Goal: Task Accomplishment & Management: Use online tool/utility

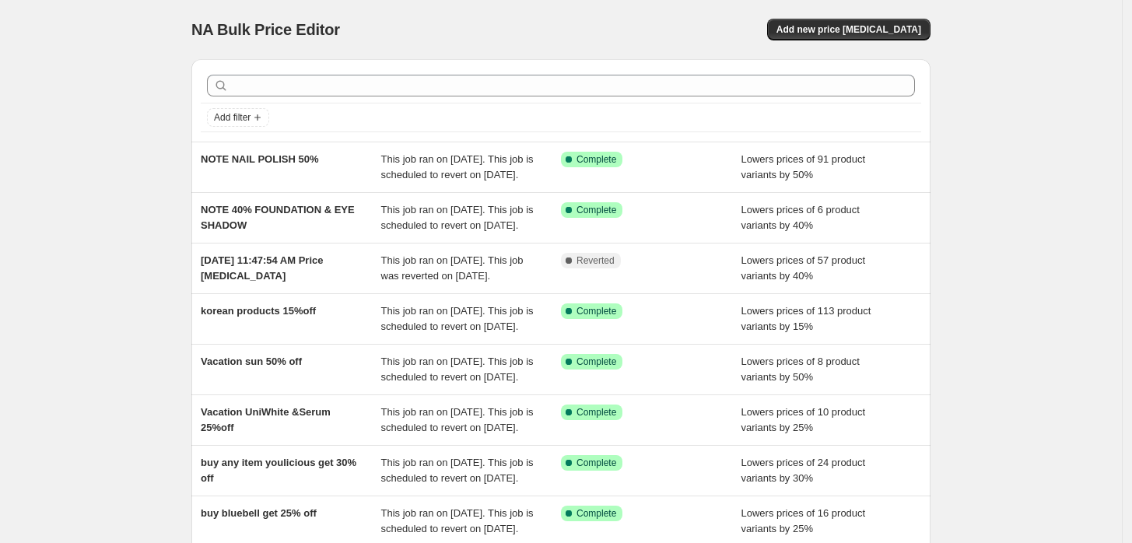
click at [865, 12] on div "NA Bulk Price Editor. This page is ready NA Bulk Price Editor Add new price [ME…" at bounding box center [560, 29] width 739 height 59
click at [861, 20] on button "Add new price [MEDICAL_DATA]" at bounding box center [848, 30] width 163 height 22
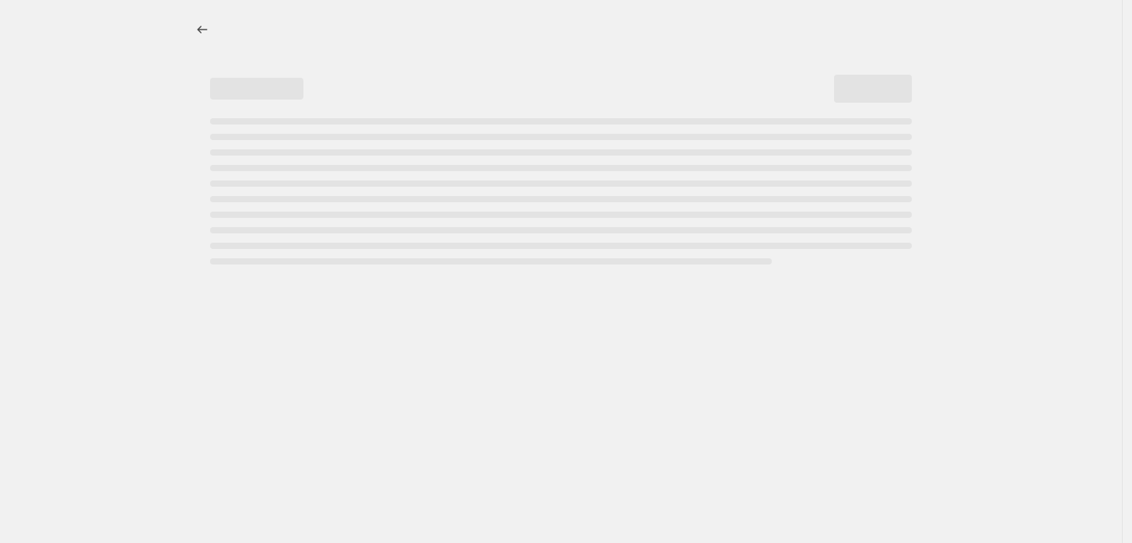
select select "percentage"
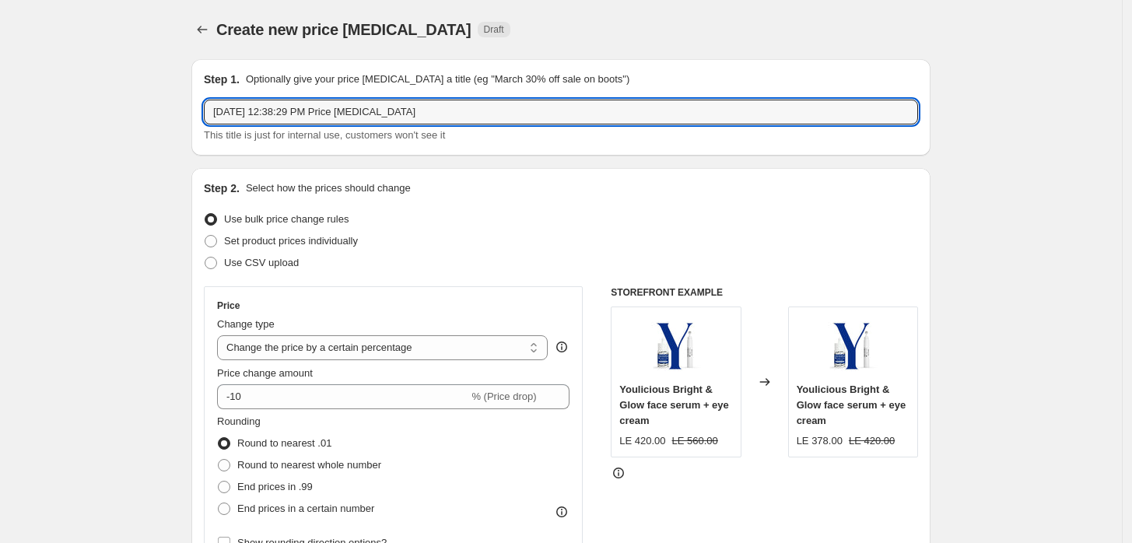
drag, startPoint x: 464, startPoint y: 108, endPoint x: -187, endPoint y: 202, distance: 657.8
click at [0, 202] on html "Home Settings Plans Skip to content Create new price [MEDICAL_DATA]. This page …" at bounding box center [566, 271] width 1132 height 543
type input "TOP FACE 40%"
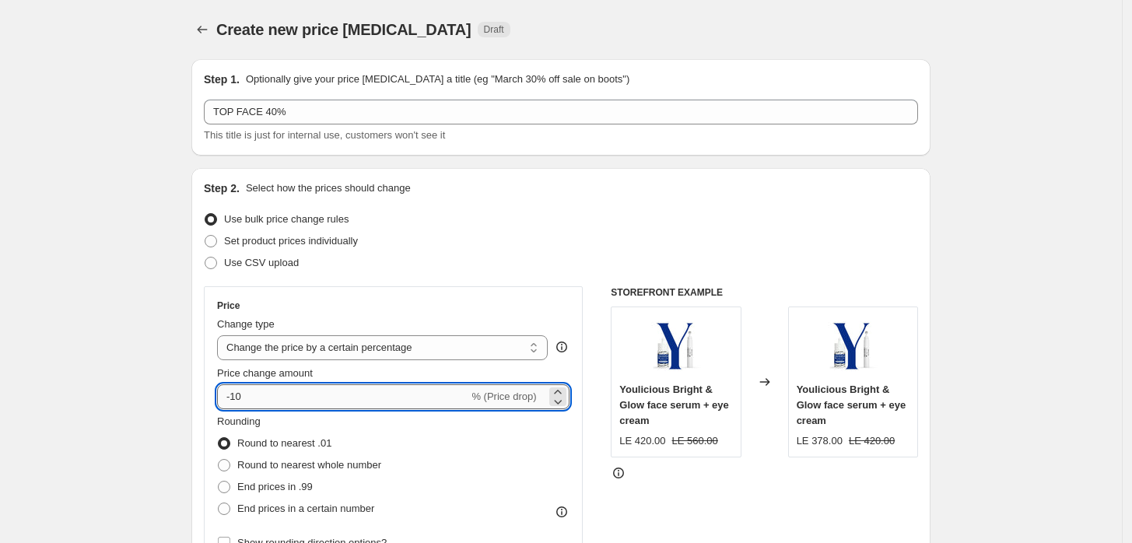
click at [257, 399] on input "-10" at bounding box center [342, 396] width 251 height 25
type input "-1"
type input "-40"
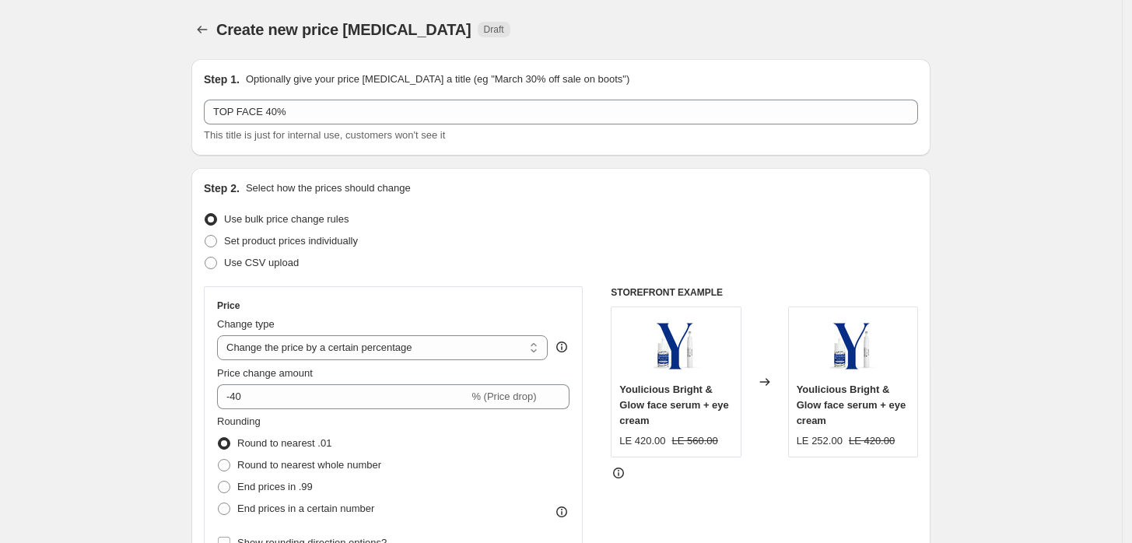
click at [467, 447] on div "Rounding Round to nearest .01 Round to nearest whole number End prices in .99 E…" at bounding box center [393, 467] width 352 height 106
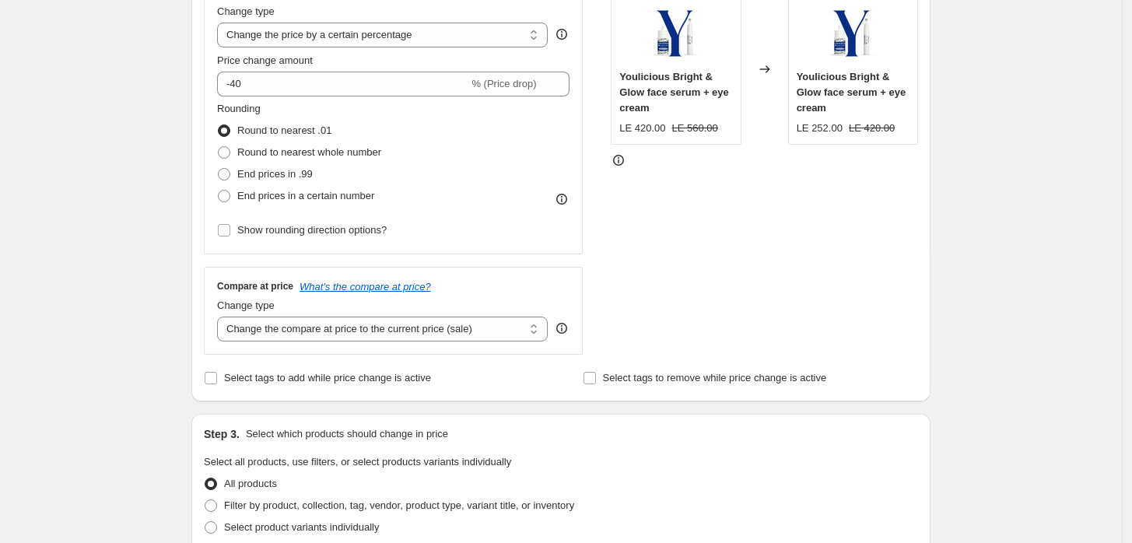
scroll to position [345, 0]
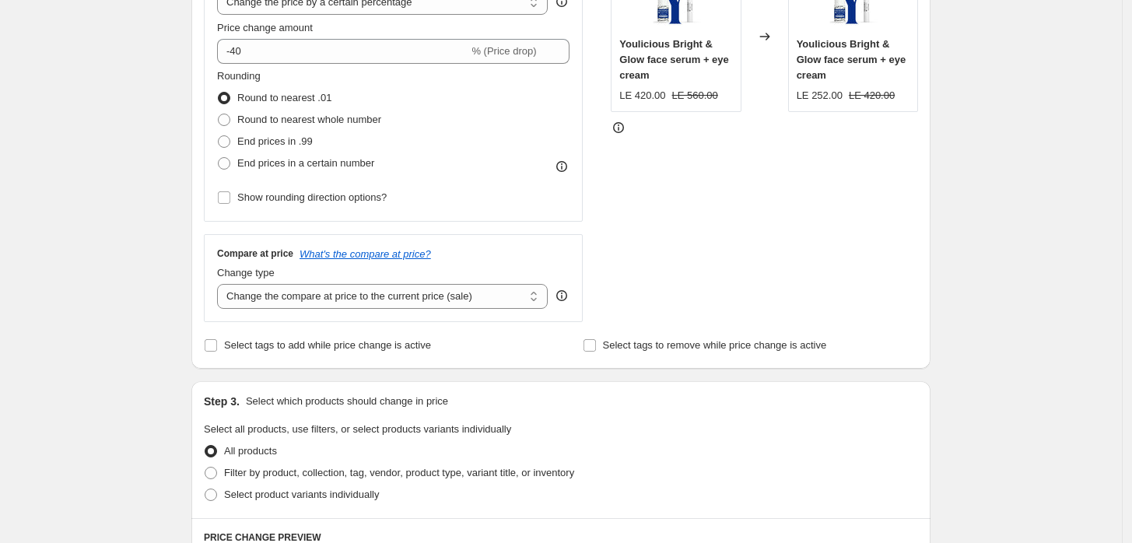
click at [259, 455] on span "All products" at bounding box center [250, 451] width 53 height 12
click at [205, 446] on input "All products" at bounding box center [205, 445] width 1 height 1
click at [266, 499] on span "Select product variants individually" at bounding box center [301, 494] width 155 height 12
click at [205, 489] on input "Select product variants individually" at bounding box center [205, 488] width 1 height 1
radio input "true"
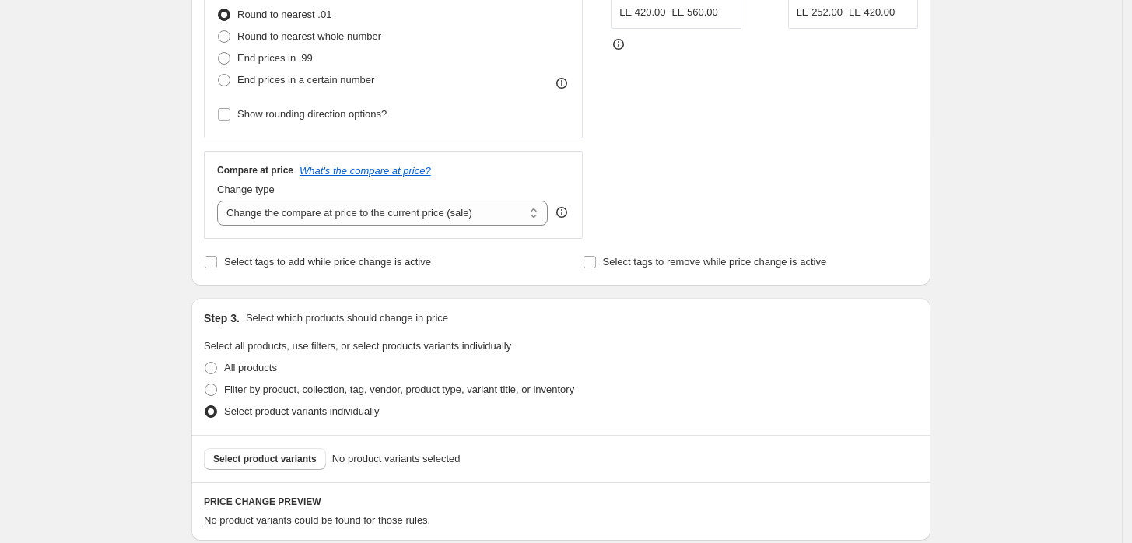
scroll to position [460, 0]
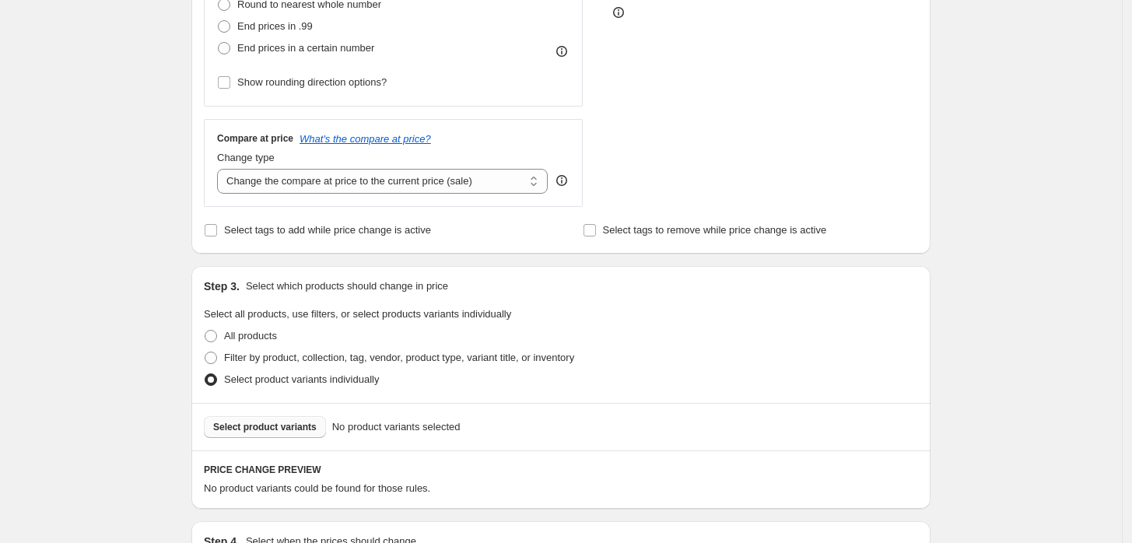
click at [264, 425] on span "Select product variants" at bounding box center [264, 427] width 103 height 12
click at [256, 348] on label "Filter by product, collection, tag, vendor, product type, variant title, or inv…" at bounding box center [389, 358] width 370 height 22
click at [205, 352] on input "Filter by product, collection, tag, vendor, product type, variant title, or inv…" at bounding box center [205, 352] width 1 height 1
radio input "true"
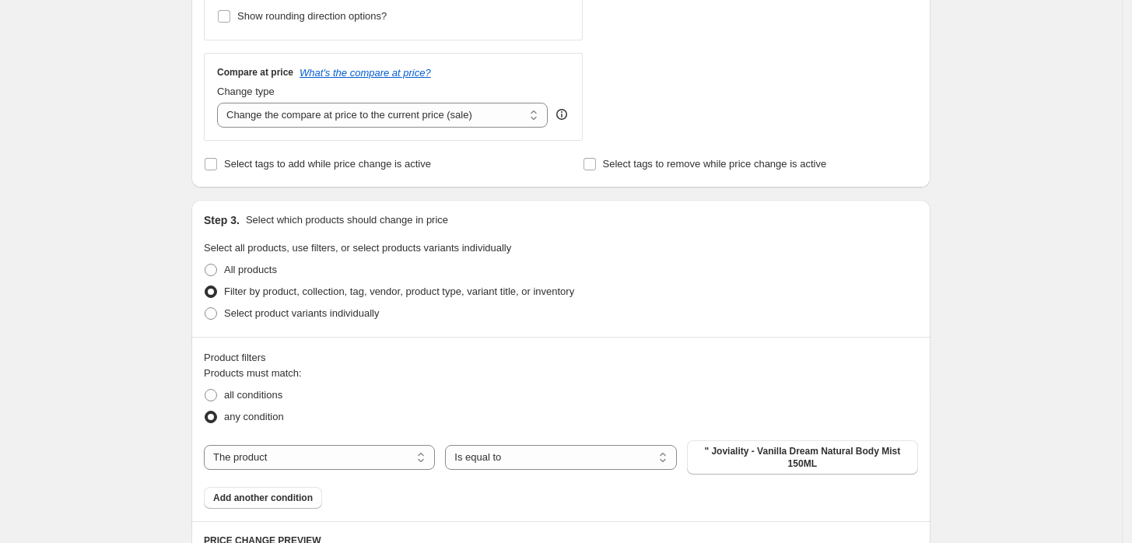
scroll to position [576, 0]
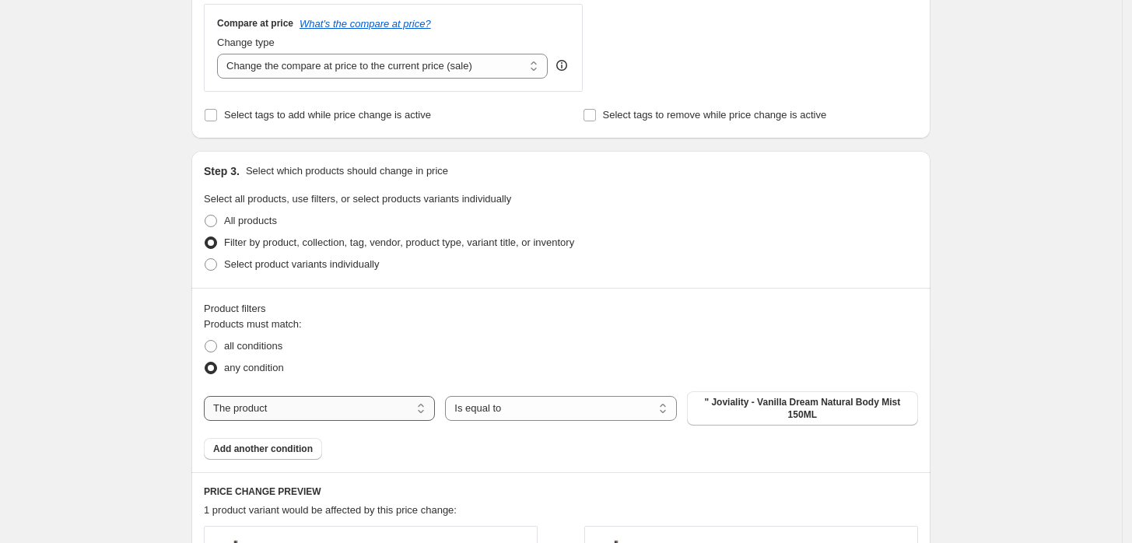
click at [355, 407] on select "The product The product's collection The product's tag The product's vendor The…" at bounding box center [319, 408] width 231 height 25
select select "collection"
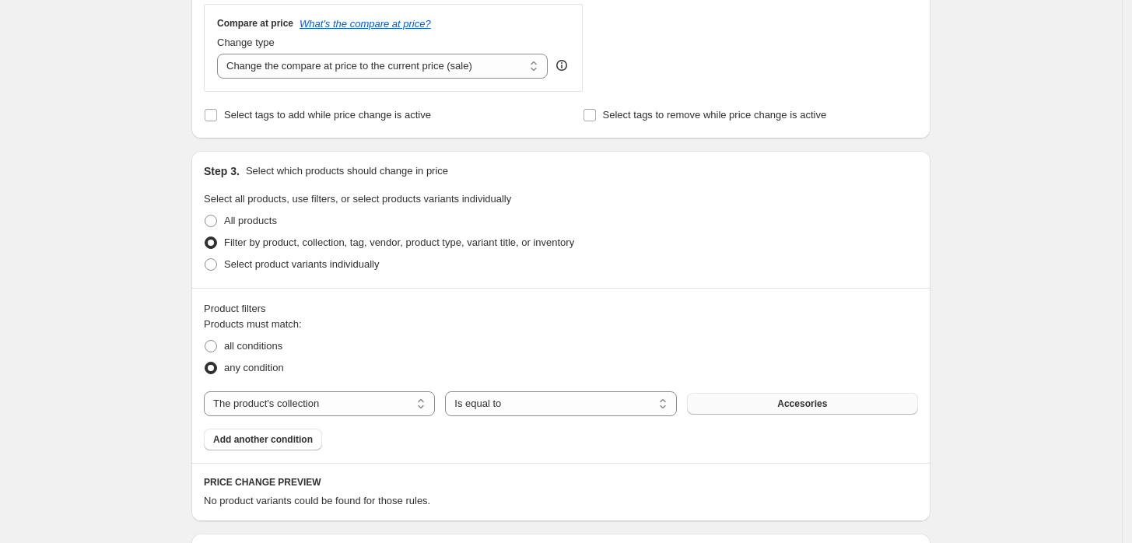
click at [748, 397] on button "Accesories" at bounding box center [802, 404] width 231 height 22
click at [299, 443] on span "Add another condition" at bounding box center [263, 439] width 100 height 12
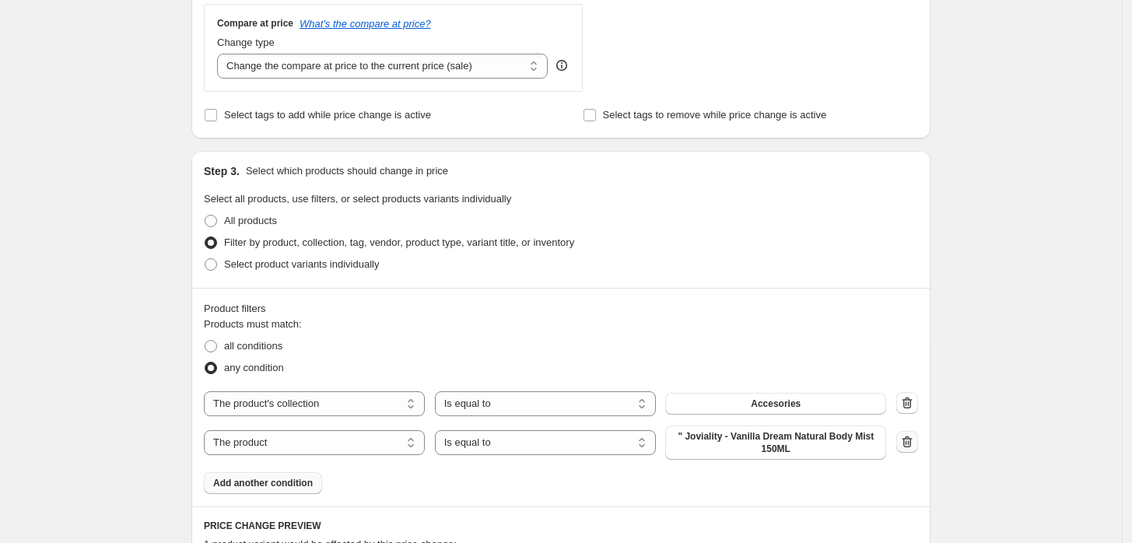
click at [908, 434] on button "button" at bounding box center [907, 442] width 22 height 22
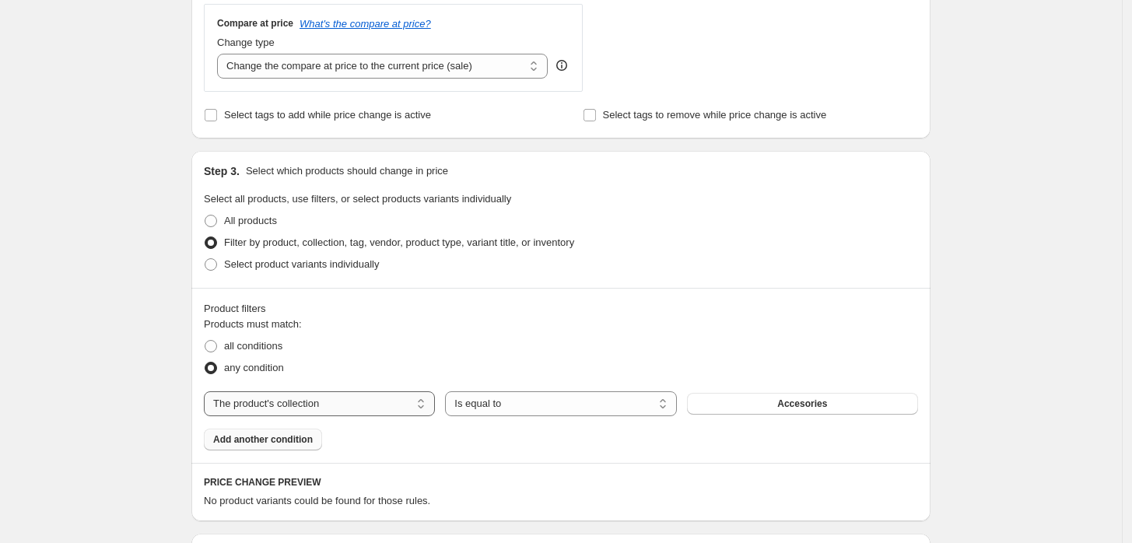
click at [351, 408] on select "The product The product's collection The product's tag The product's vendor The…" at bounding box center [319, 403] width 231 height 25
click at [208, 391] on select "The product The product's collection The product's tag The product's vendor The…" at bounding box center [319, 403] width 231 height 25
click at [825, 404] on span "Accesories" at bounding box center [802, 403] width 50 height 12
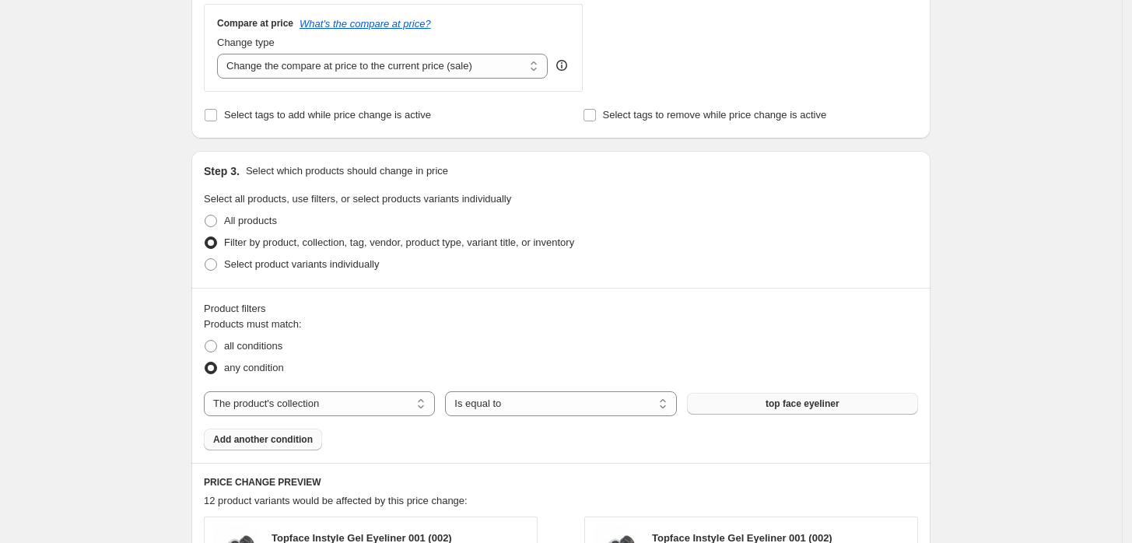
click at [283, 443] on span "Add another condition" at bounding box center [263, 439] width 100 height 12
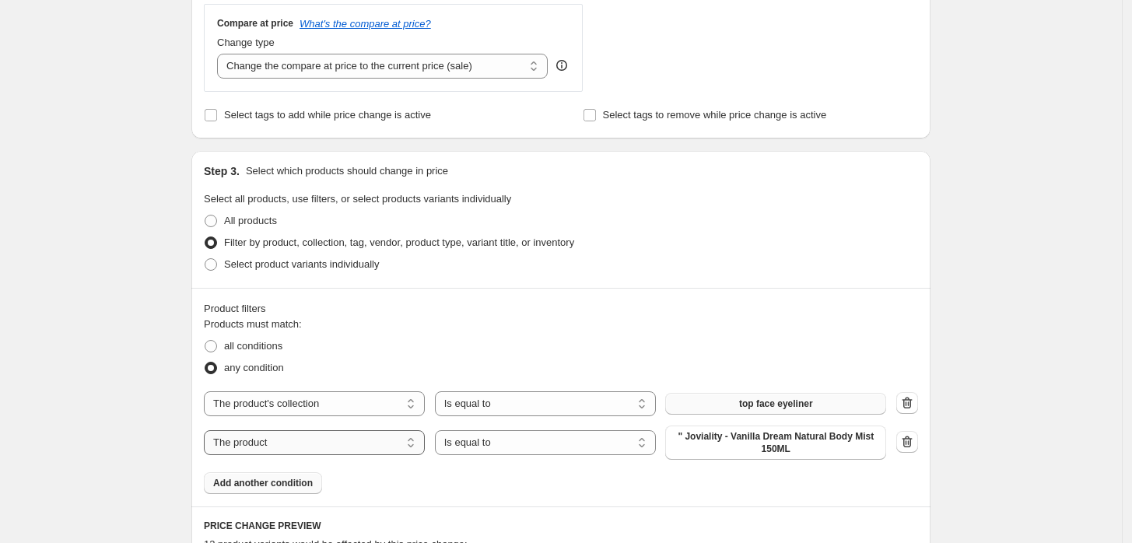
click at [316, 449] on select "The product The product's collection The product's tag The product's vendor The…" at bounding box center [314, 442] width 221 height 25
select select "collection"
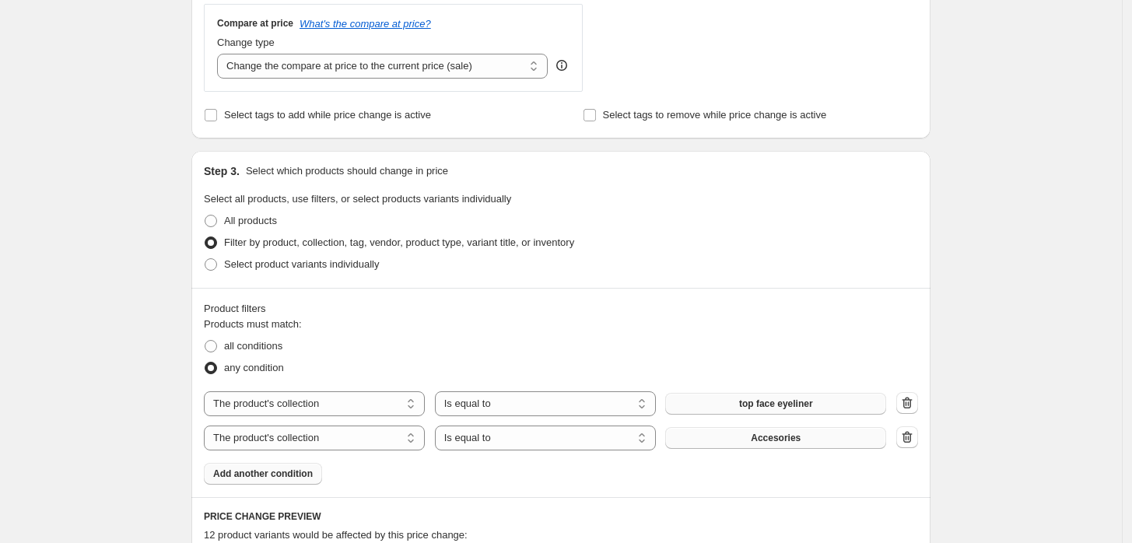
click at [800, 437] on span "Accesories" at bounding box center [776, 438] width 50 height 12
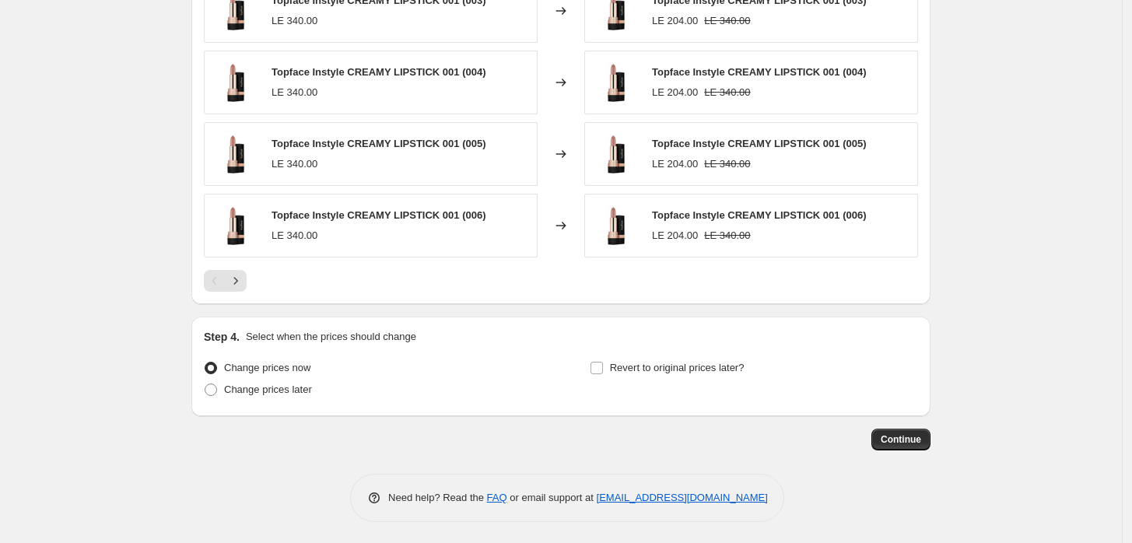
scroll to position [1220, 0]
click at [236, 282] on icon "Next" at bounding box center [236, 279] width 16 height 16
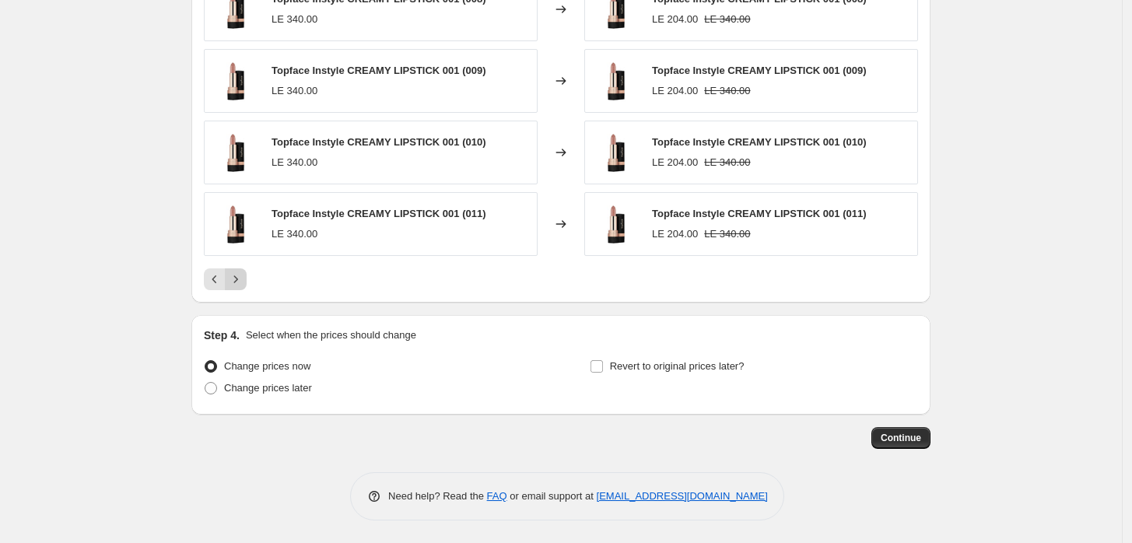
click at [236, 282] on icon "Next" at bounding box center [236, 279] width 16 height 16
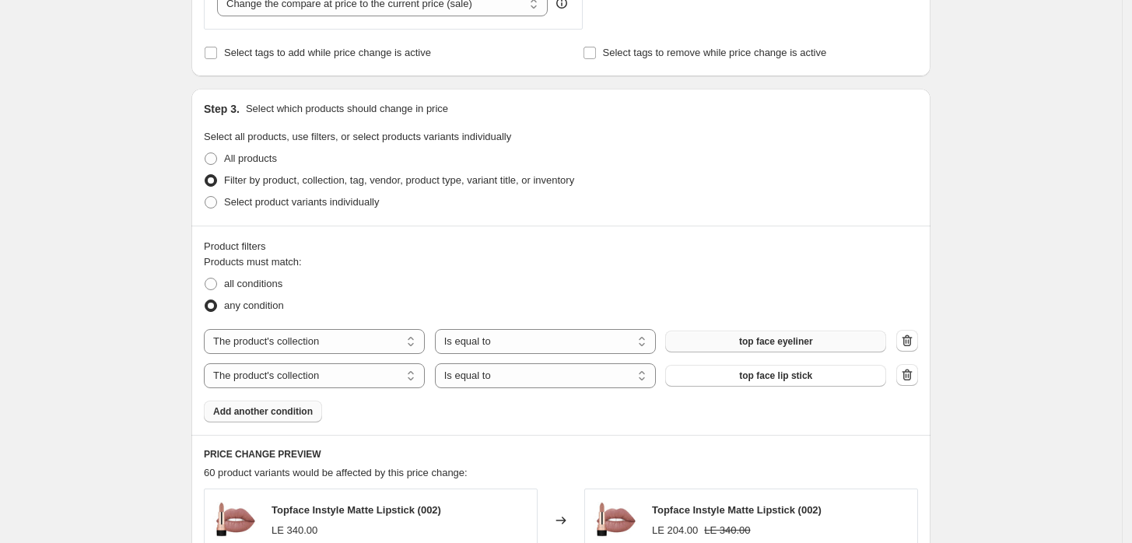
scroll to position [645, 0]
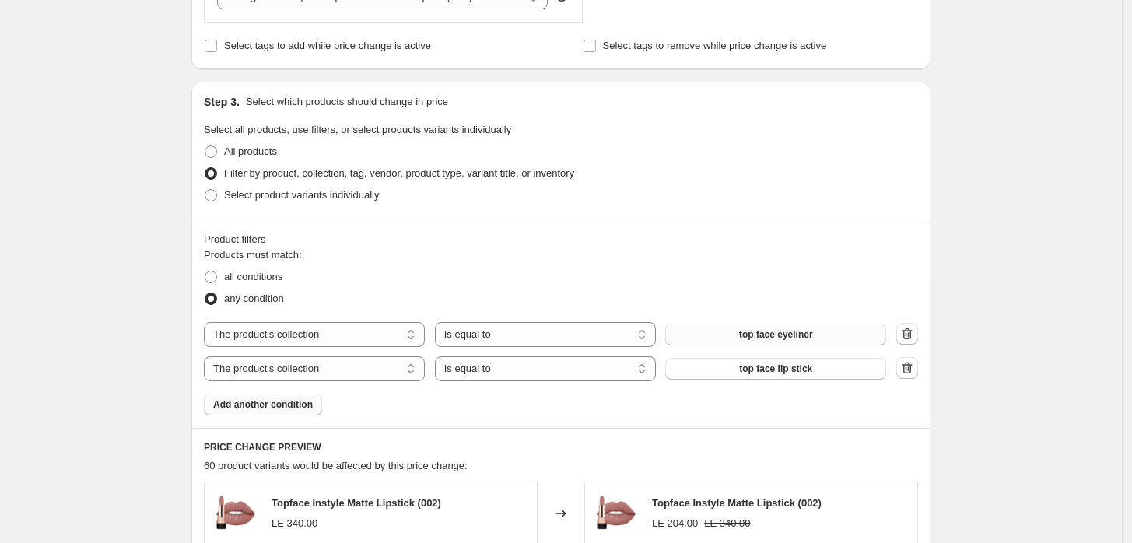
click at [253, 410] on span "Add another condition" at bounding box center [263, 404] width 100 height 12
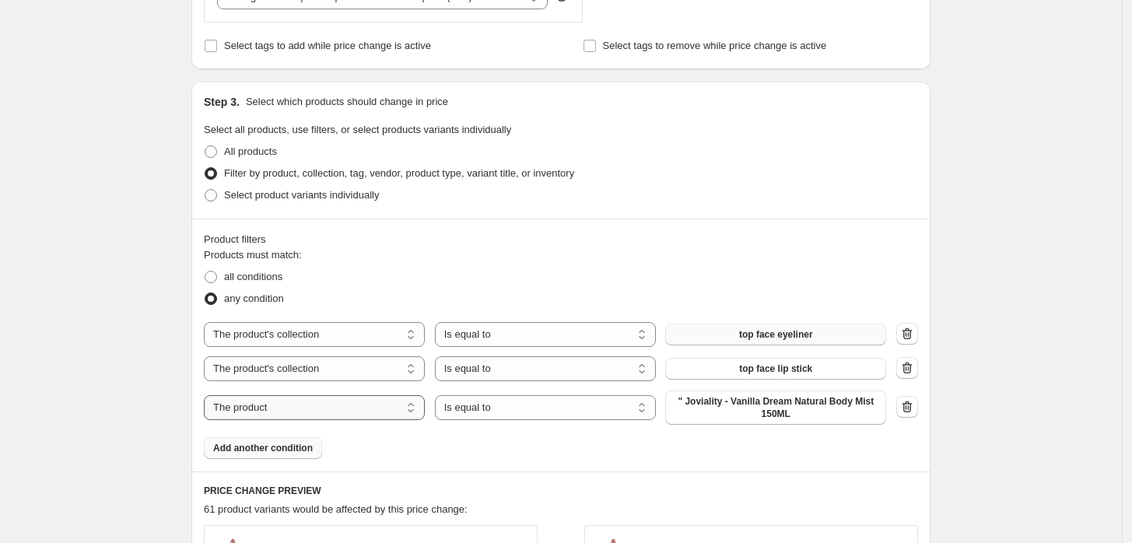
click at [308, 410] on select "The product The product's collection The product's tag The product's vendor The…" at bounding box center [314, 407] width 221 height 25
select select "collection"
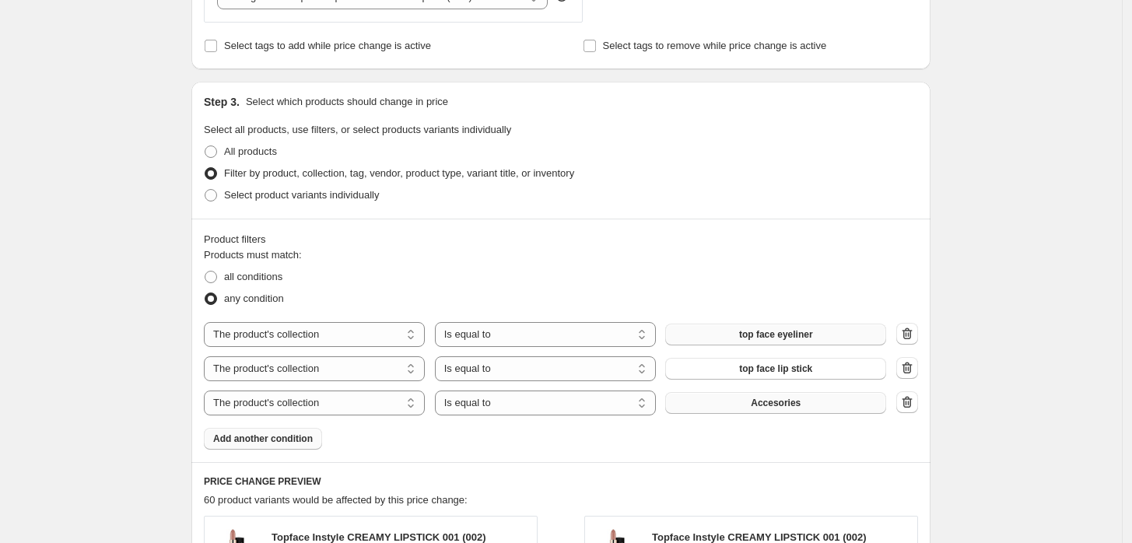
click at [734, 404] on button "Accesories" at bounding box center [775, 403] width 221 height 22
click at [912, 405] on icon "button" at bounding box center [907, 402] width 10 height 12
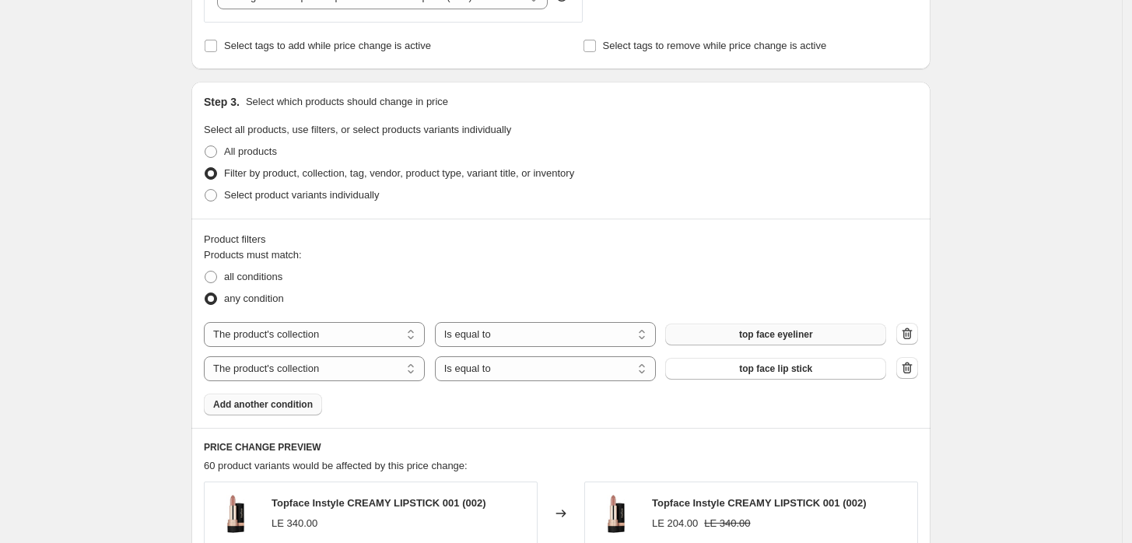
click at [261, 414] on button "Add another condition" at bounding box center [263, 405] width 118 height 22
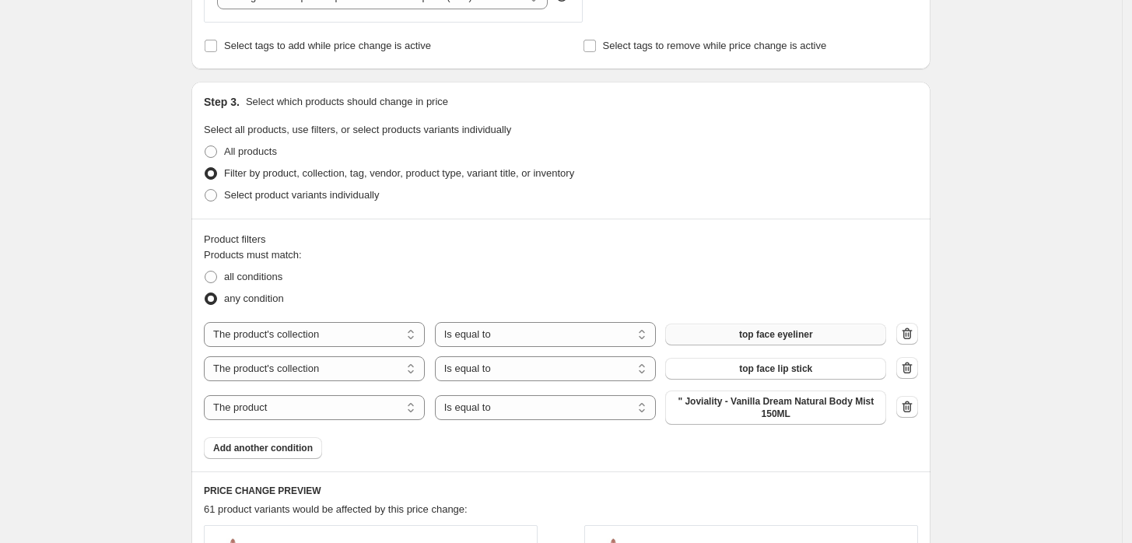
click at [291, 422] on div "The product The product's collection The product's tag The product's vendor The…" at bounding box center [545, 407] width 682 height 34
click at [289, 410] on select "The product The product's collection The product's tag The product's vendor The…" at bounding box center [314, 407] width 221 height 25
select select "collection"
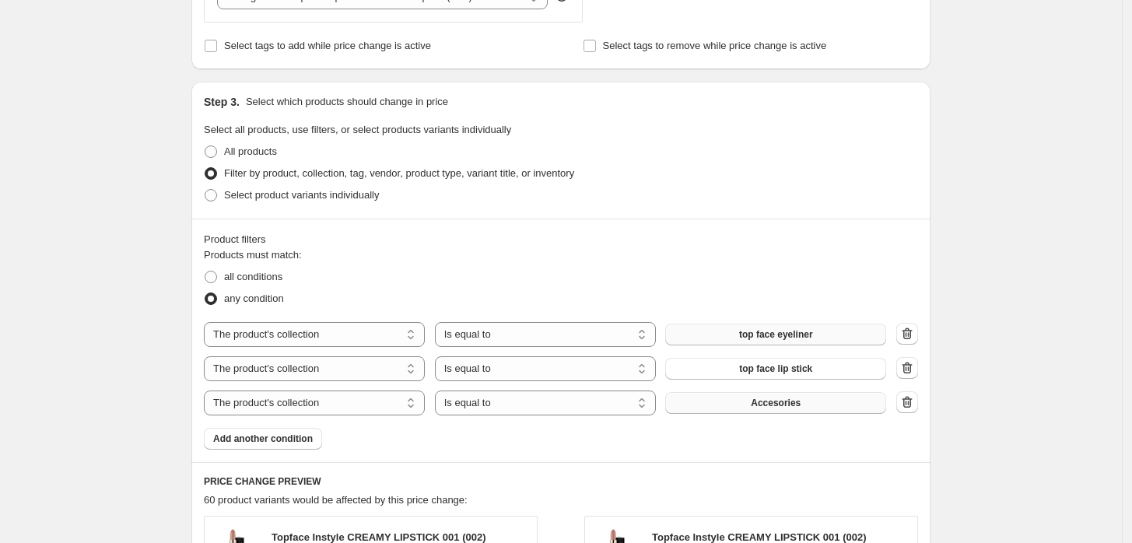
click at [838, 406] on button "Accesories" at bounding box center [775, 403] width 221 height 22
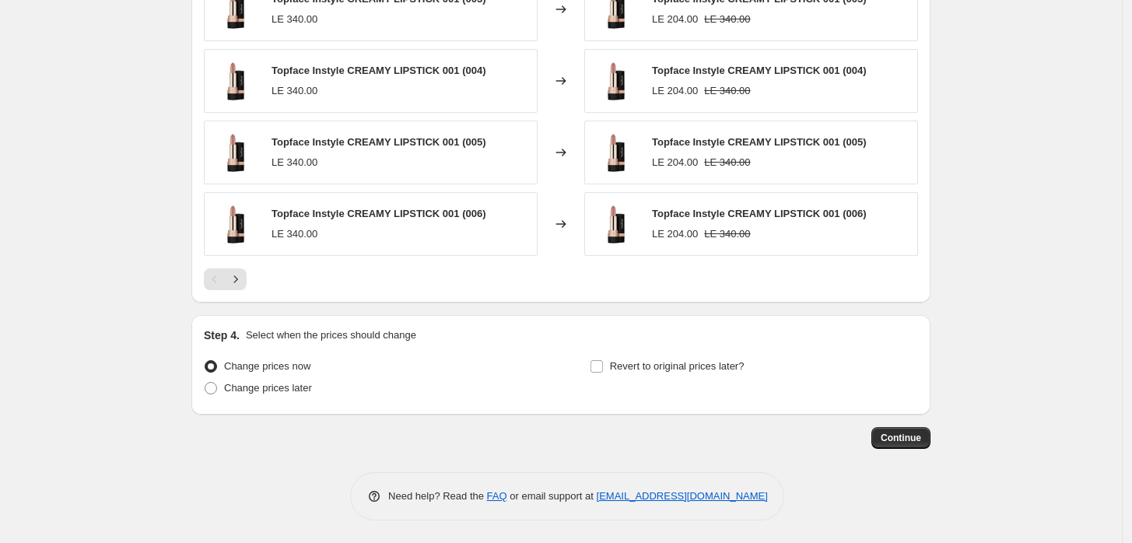
scroll to position [1255, 0]
click at [635, 375] on div "Revert to original prices later?" at bounding box center [754, 378] width 328 height 47
click at [635, 369] on span "Revert to original prices later?" at bounding box center [677, 365] width 135 height 12
click at [603, 369] on input "Revert to original prices later?" at bounding box center [596, 365] width 12 height 12
checkbox input "true"
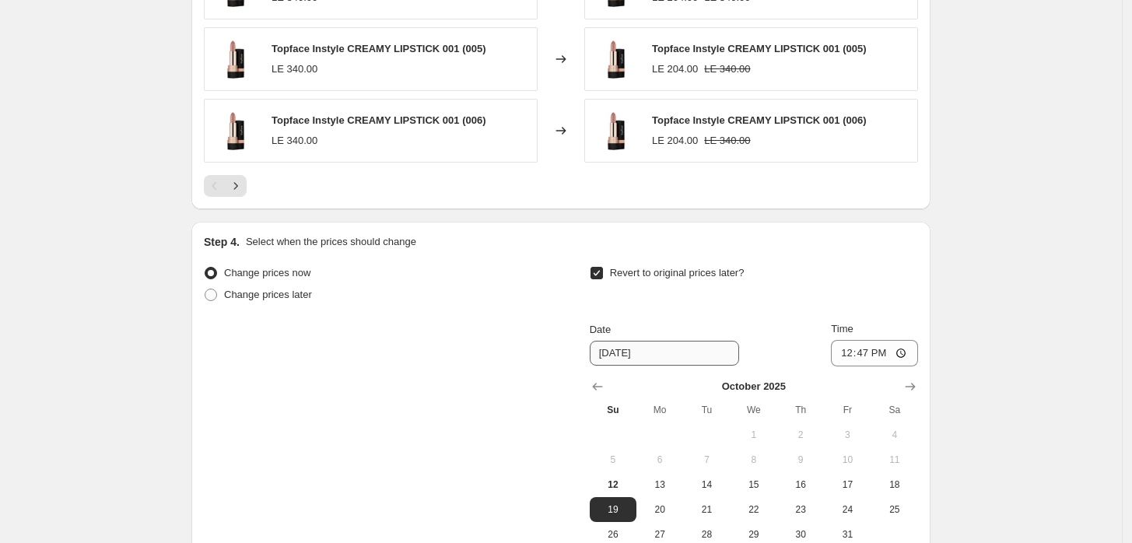
scroll to position [1521, 0]
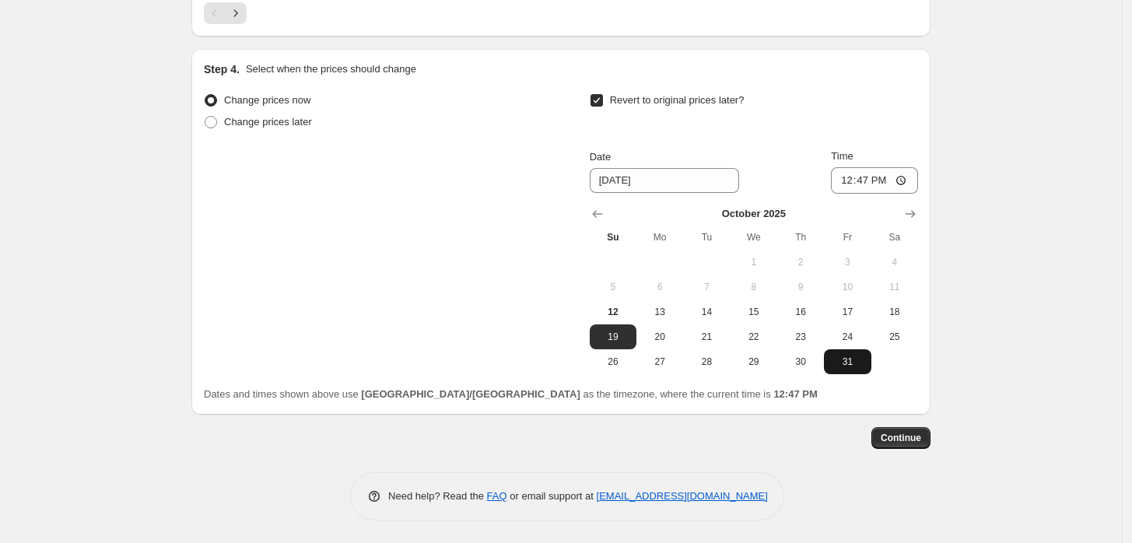
click at [845, 370] on button "31" at bounding box center [847, 361] width 47 height 25
type input "[DATE]"
click at [912, 181] on input "12:47" at bounding box center [874, 180] width 87 height 26
type input "23:59"
drag, startPoint x: 1003, startPoint y: 219, endPoint x: 1025, endPoint y: 238, distance: 28.7
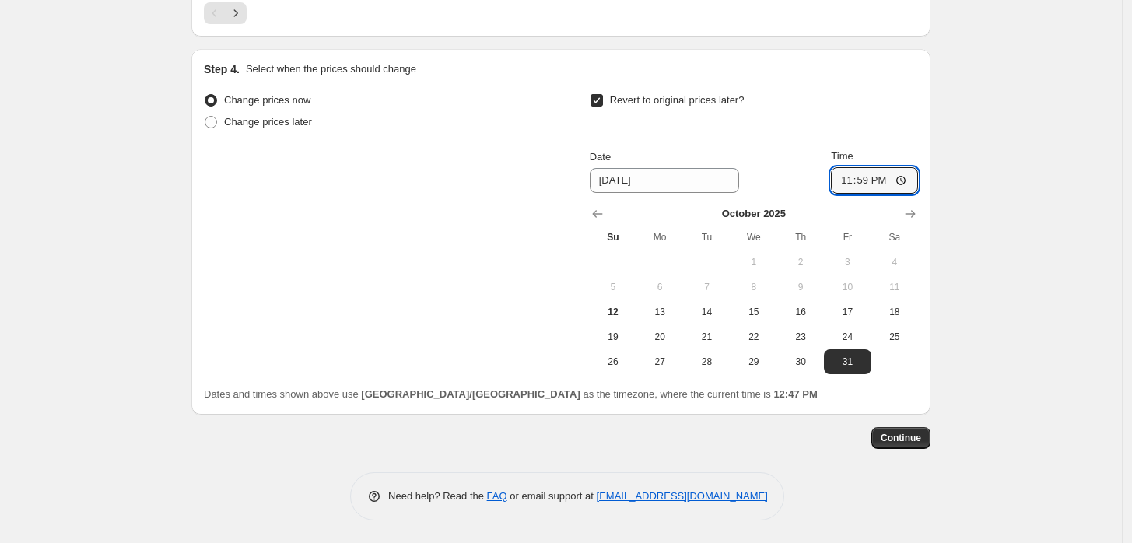
click at [909, 433] on span "Continue" at bounding box center [901, 438] width 40 height 12
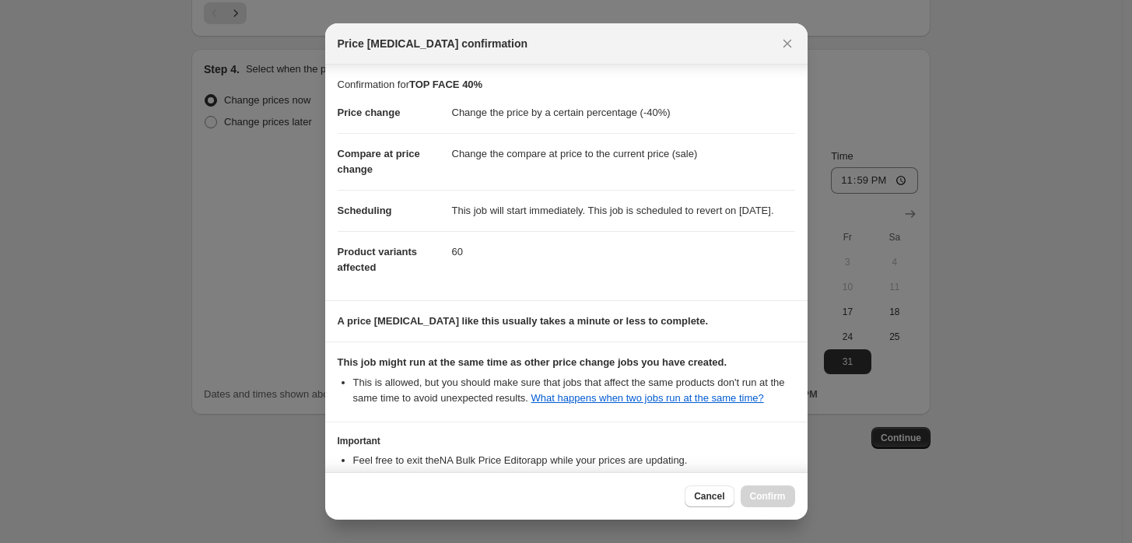
scroll to position [126, 0]
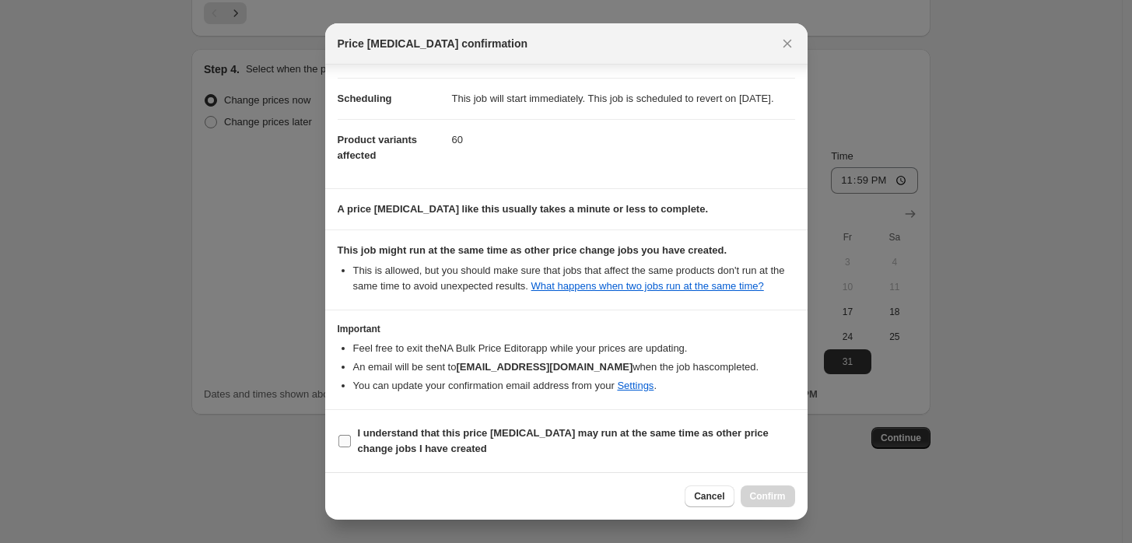
click at [360, 443] on b "I understand that this price [MEDICAL_DATA] may run at the same time as other p…" at bounding box center [563, 440] width 411 height 27
click at [351, 443] on input "I understand that this price [MEDICAL_DATA] may run at the same time as other p…" at bounding box center [344, 441] width 12 height 12
checkbox input "true"
click at [779, 494] on span "Confirm" at bounding box center [768, 496] width 36 height 12
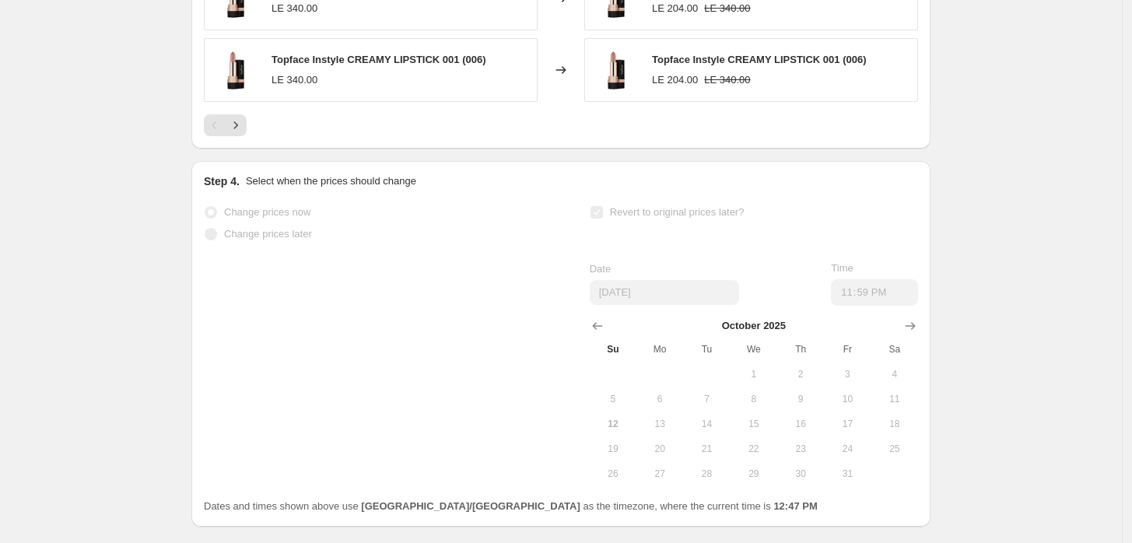
scroll to position [1562, 0]
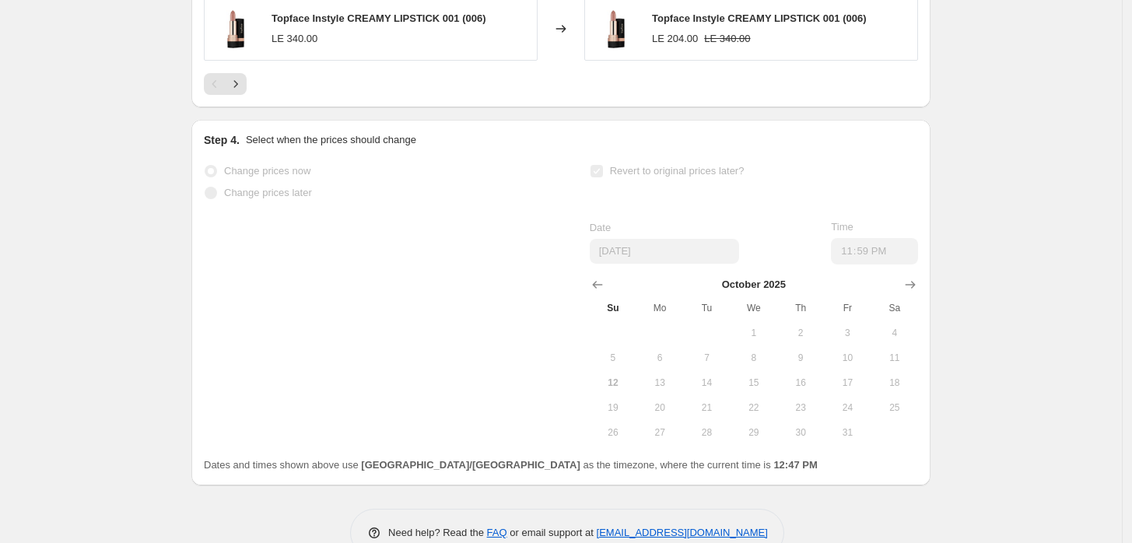
select select "percentage"
select select "collection"
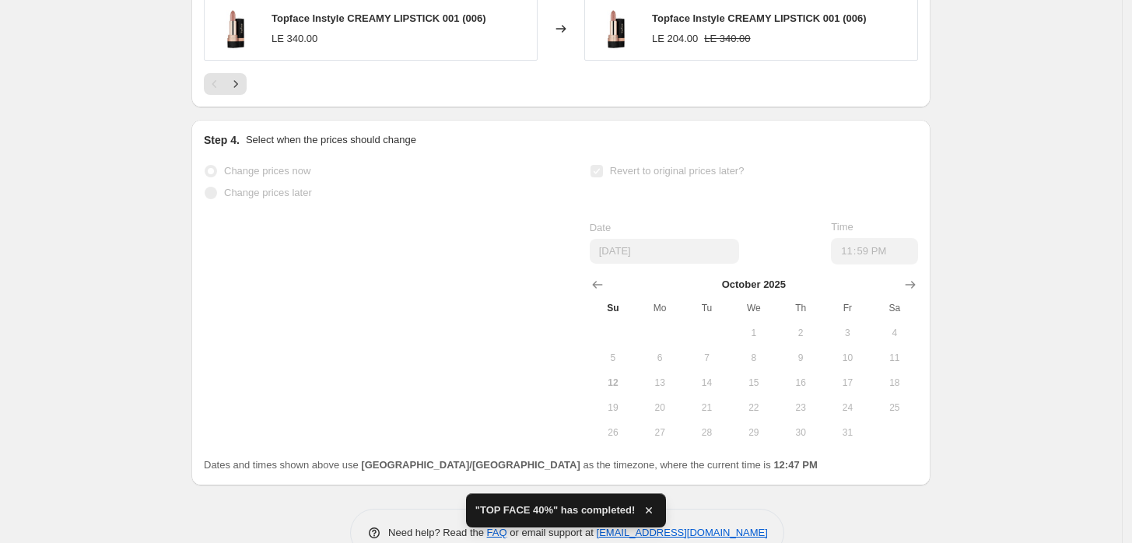
scroll to position [0, 0]
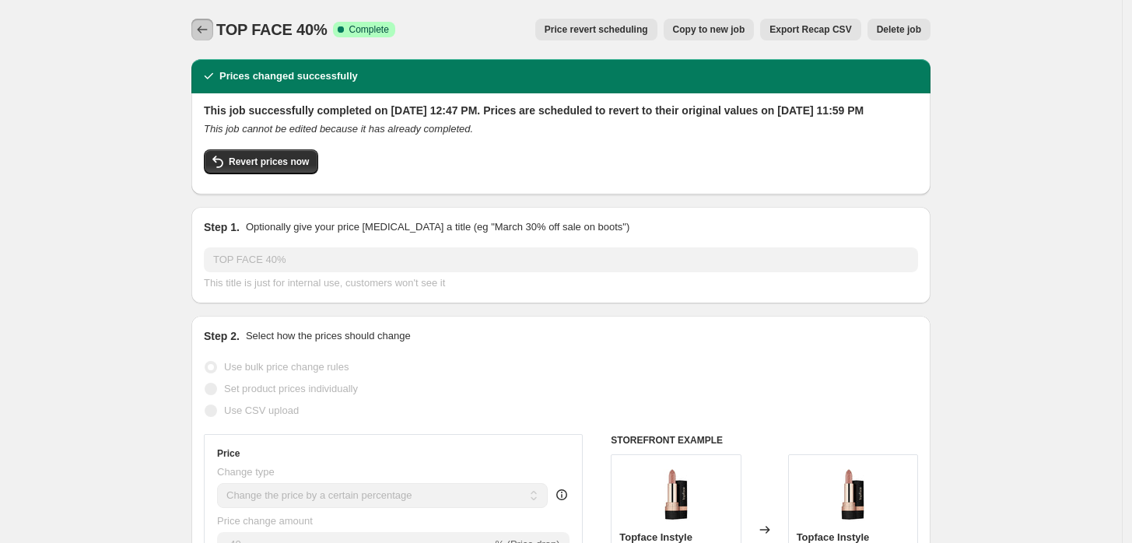
click at [203, 31] on icon "Price change jobs" at bounding box center [203, 30] width 10 height 8
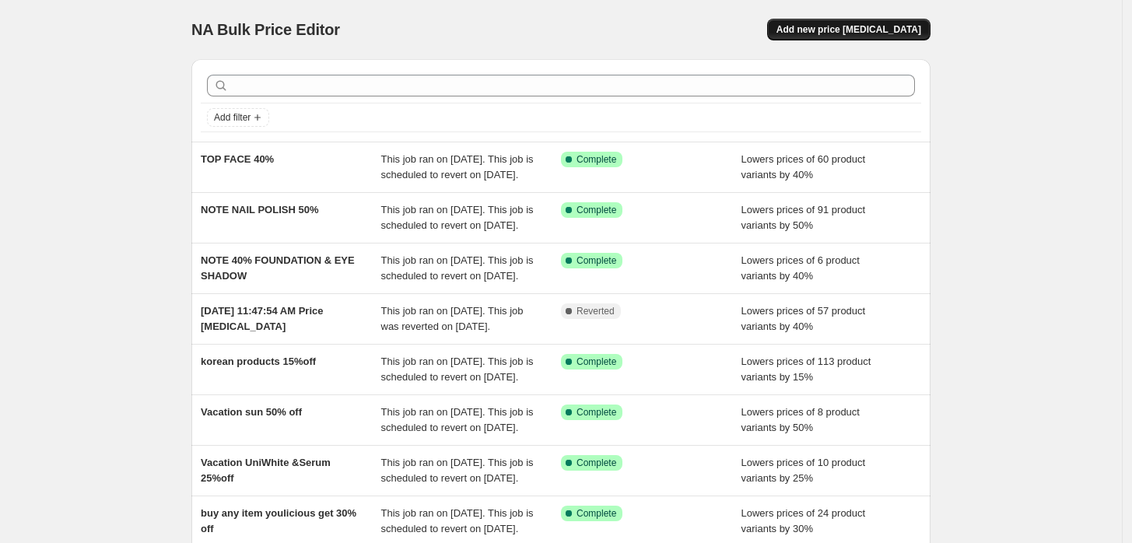
click at [879, 31] on span "Add new price [MEDICAL_DATA]" at bounding box center [848, 29] width 145 height 12
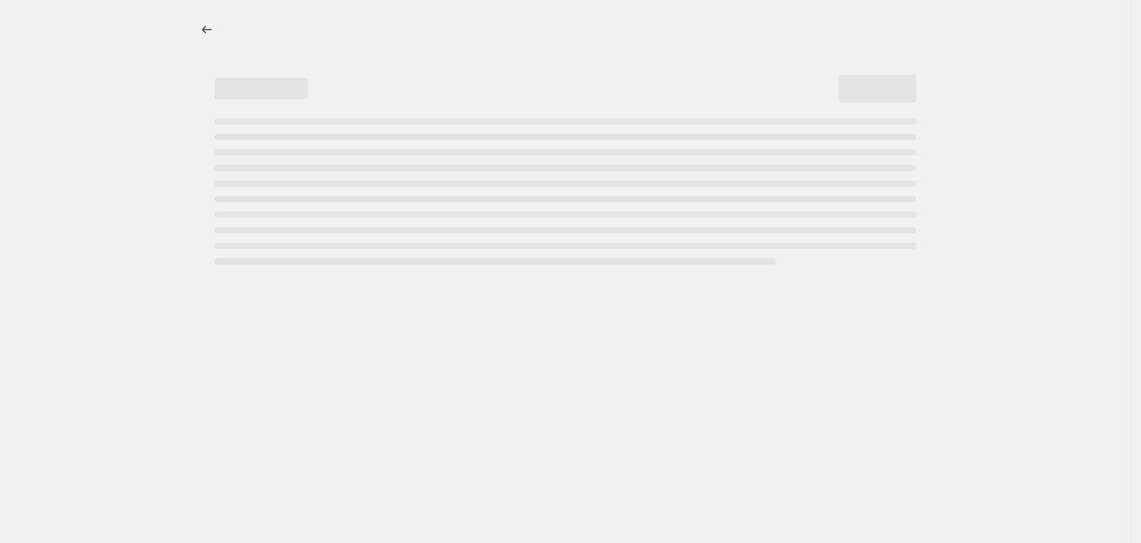
select select "percentage"
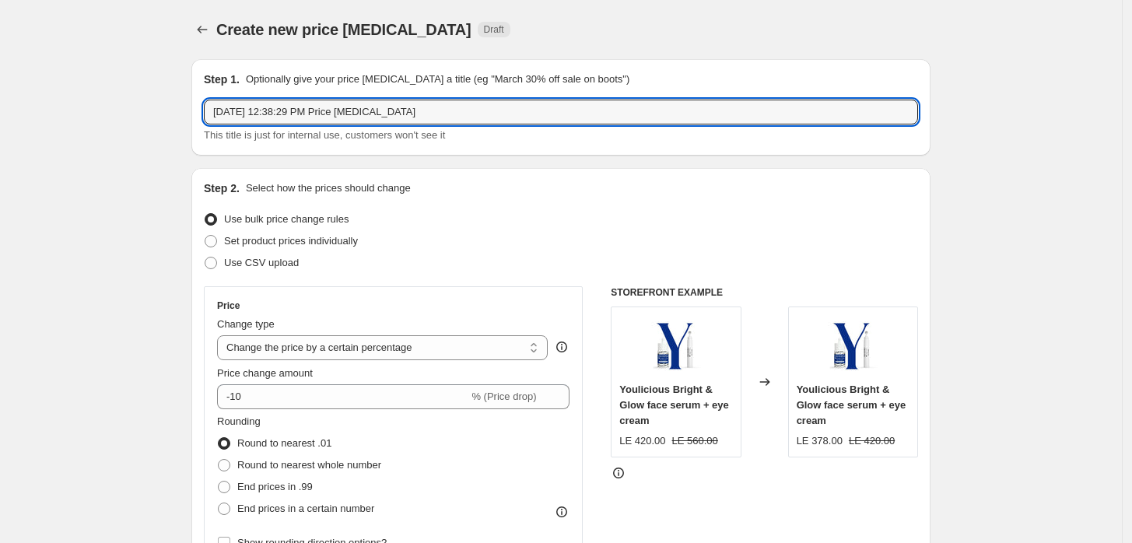
drag, startPoint x: 478, startPoint y: 100, endPoint x: -142, endPoint y: 176, distance: 624.6
click at [0, 176] on html "Home Settings Plans Skip to content Create new price [MEDICAL_DATA]. This page …" at bounding box center [566, 271] width 1132 height 543
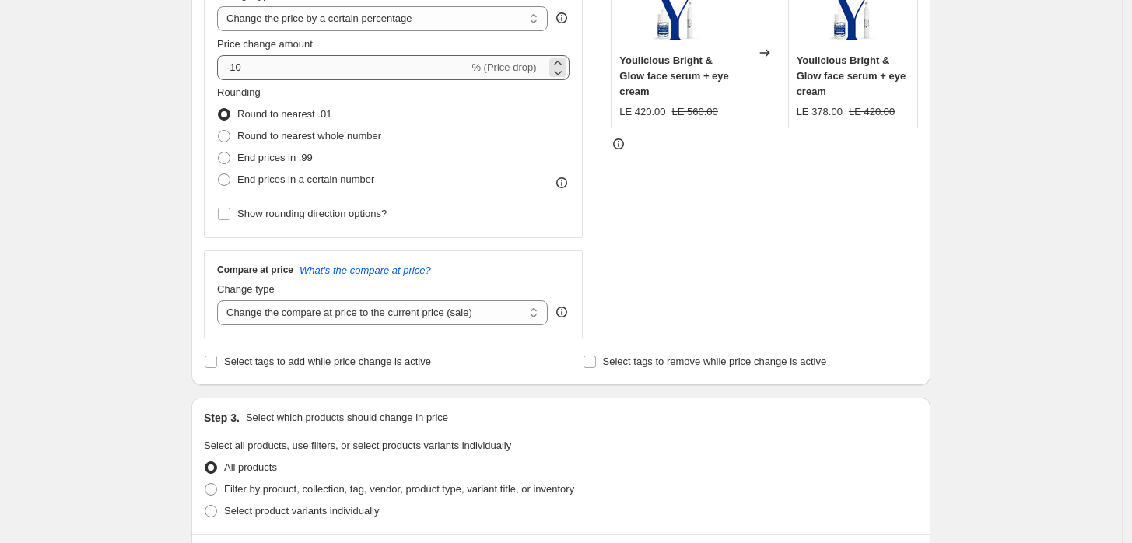
scroll to position [345, 0]
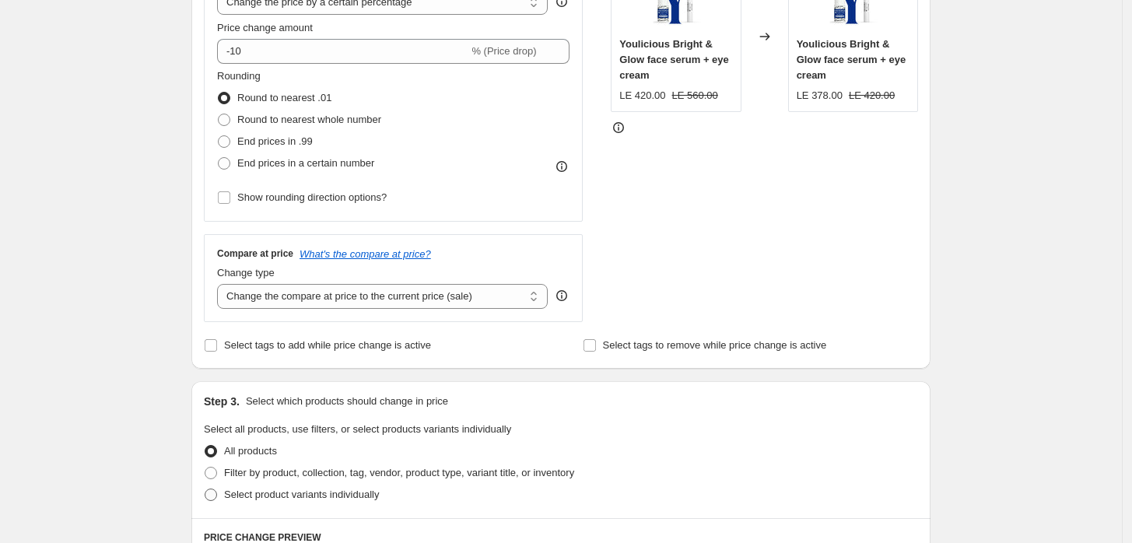
type input "TOP FACE 10%"
click at [256, 492] on span "Select product variants individually" at bounding box center [301, 494] width 155 height 12
click at [205, 489] on input "Select product variants individually" at bounding box center [205, 488] width 1 height 1
radio input "true"
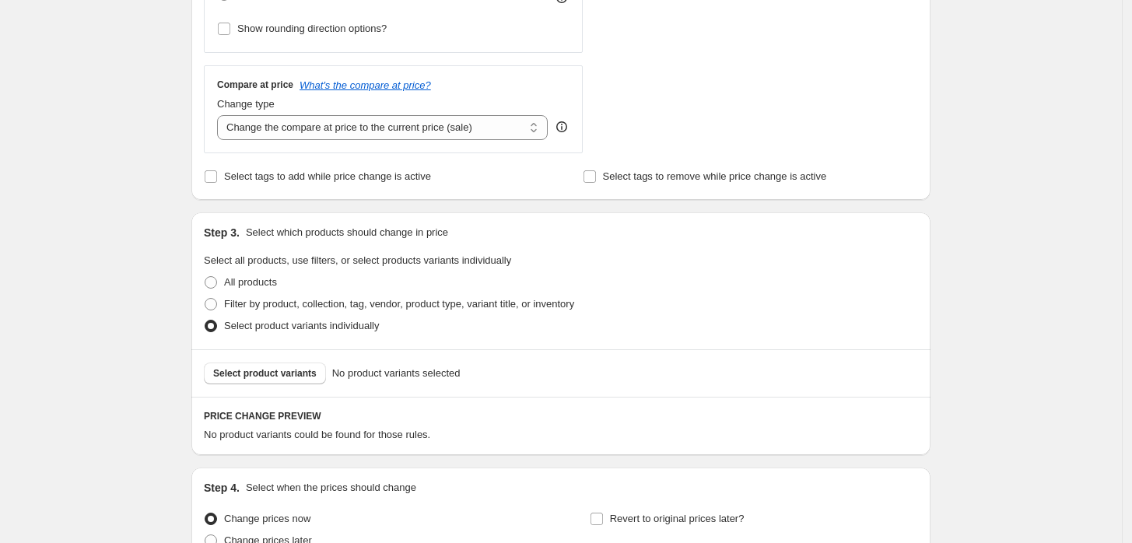
scroll to position [576, 0]
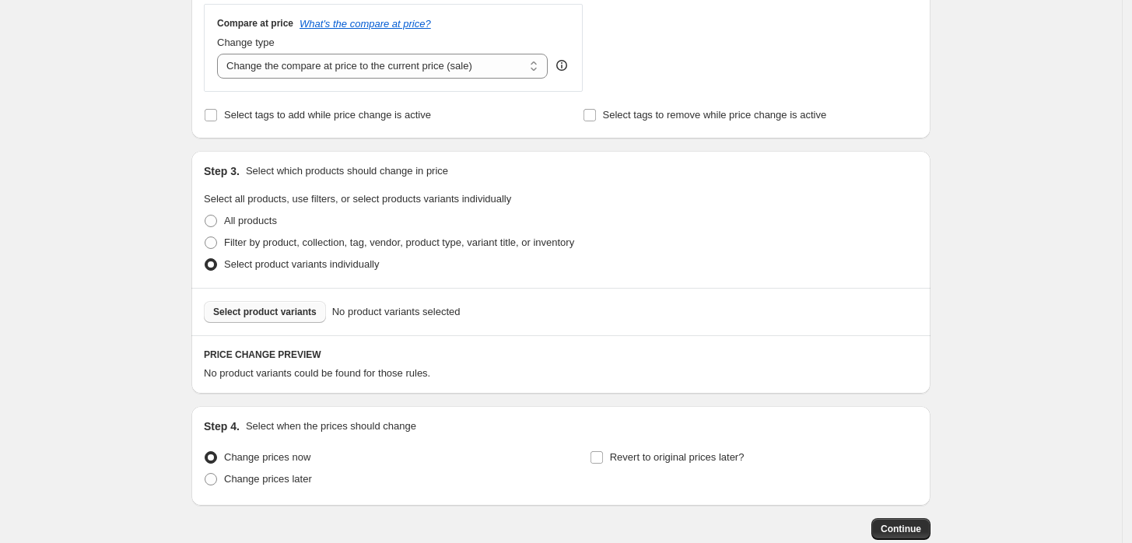
click at [257, 317] on span "Select product variants" at bounding box center [264, 312] width 103 height 12
click at [284, 321] on button "Select product variants" at bounding box center [265, 312] width 122 height 22
click at [329, 243] on span "Filter by product, collection, tag, vendor, product type, variant title, or inv…" at bounding box center [399, 242] width 350 height 12
click at [205, 237] on input "Filter by product, collection, tag, vendor, product type, variant title, or inv…" at bounding box center [205, 236] width 1 height 1
radio input "true"
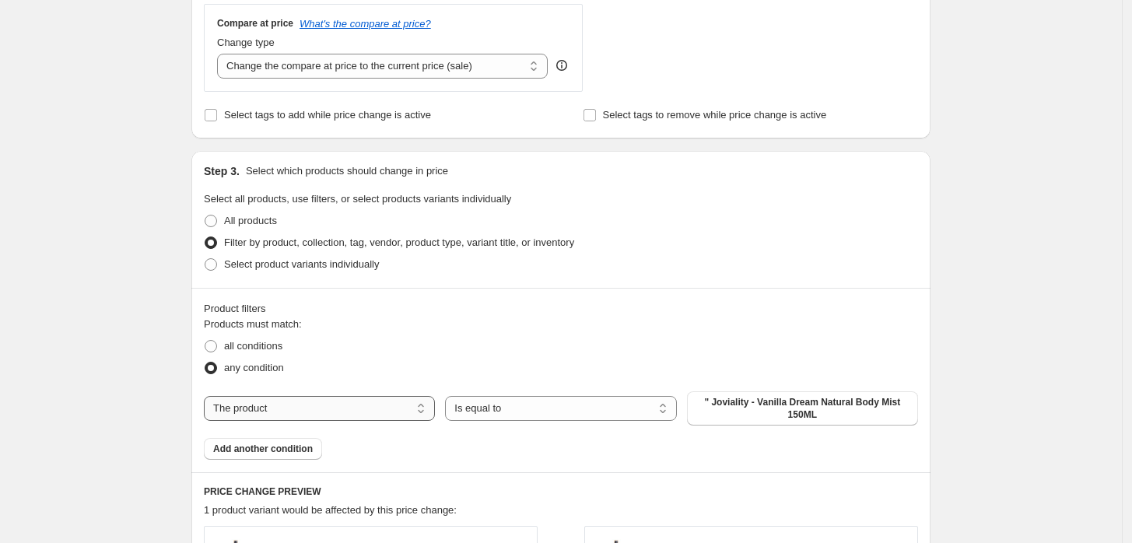
click at [380, 415] on select "The product The product's collection The product's tag The product's vendor The…" at bounding box center [319, 408] width 231 height 25
select select "collection"
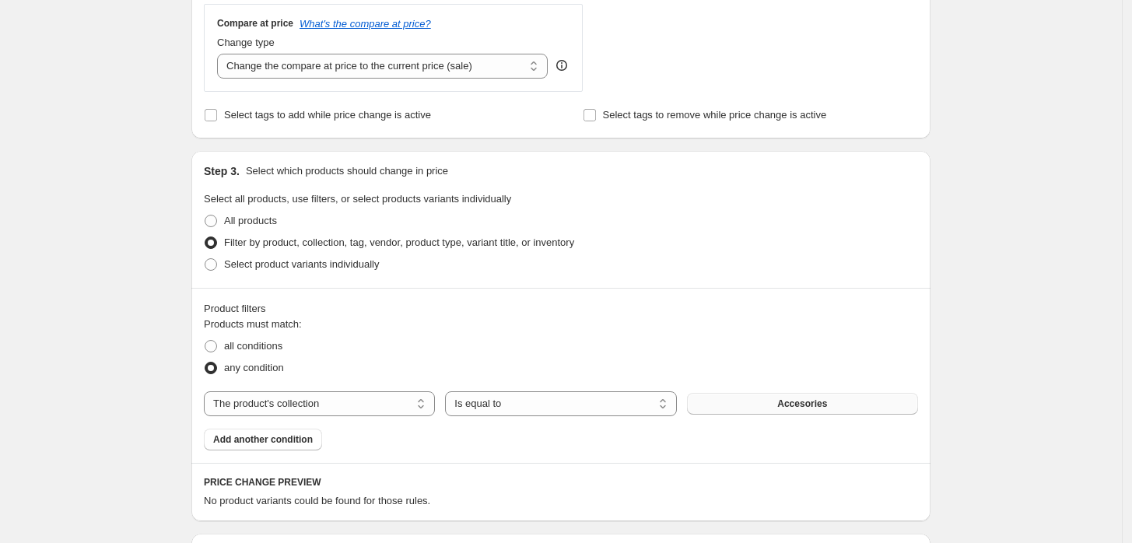
click at [797, 403] on span "Accesories" at bounding box center [802, 403] width 50 height 12
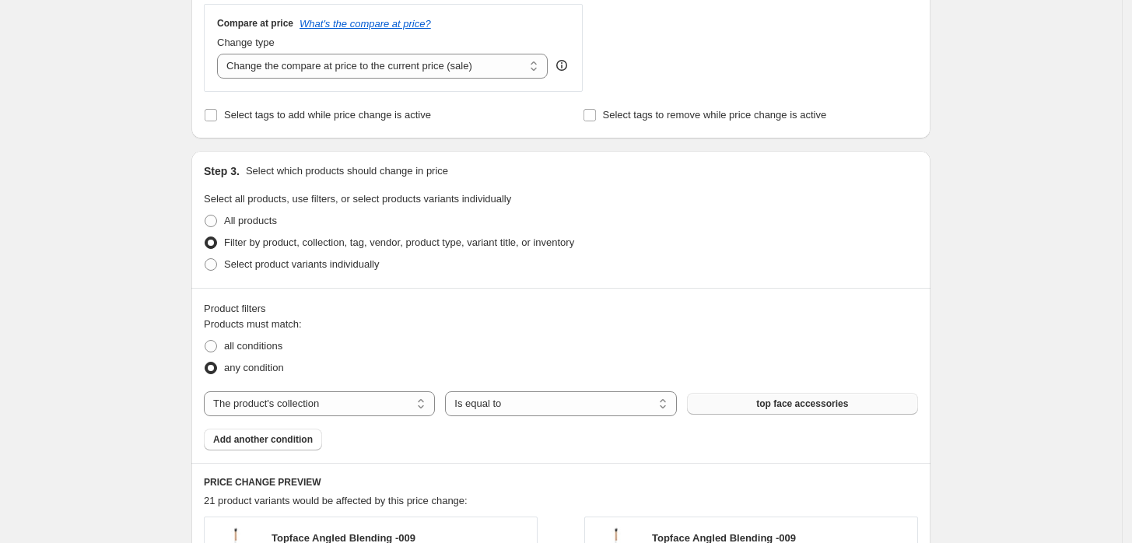
click at [252, 452] on div "Product filters Products must match: all conditions any condition The product T…" at bounding box center [560, 375] width 739 height 175
click at [251, 431] on button "Add another condition" at bounding box center [263, 440] width 118 height 22
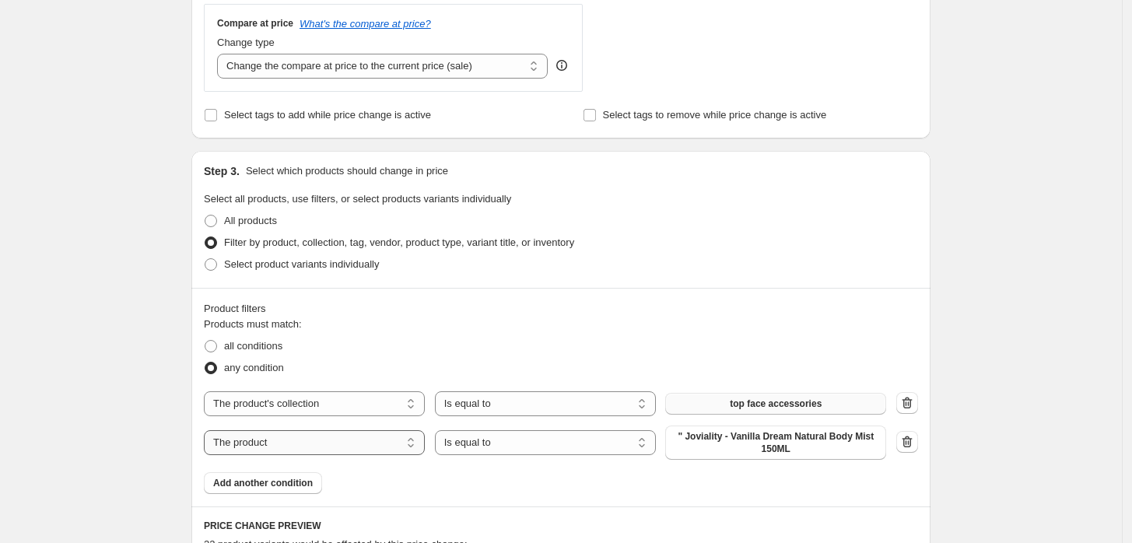
click at [332, 439] on select "The product The product's collection The product's tag The product's vendor The…" at bounding box center [314, 442] width 221 height 25
select select "collection"
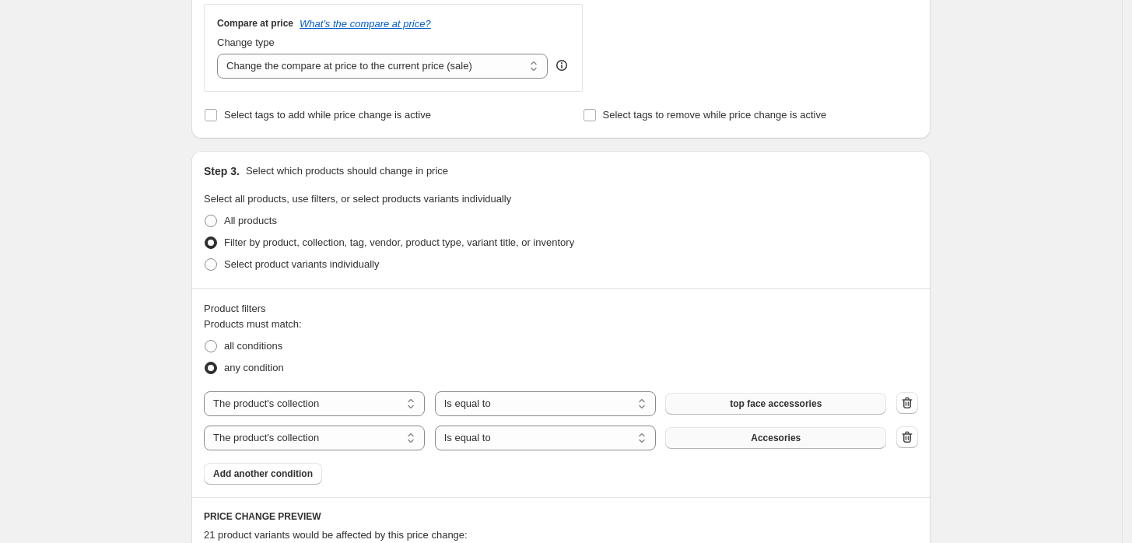
click at [858, 442] on button "Accesories" at bounding box center [775, 438] width 221 height 22
click at [912, 435] on icon "button" at bounding box center [907, 437] width 10 height 12
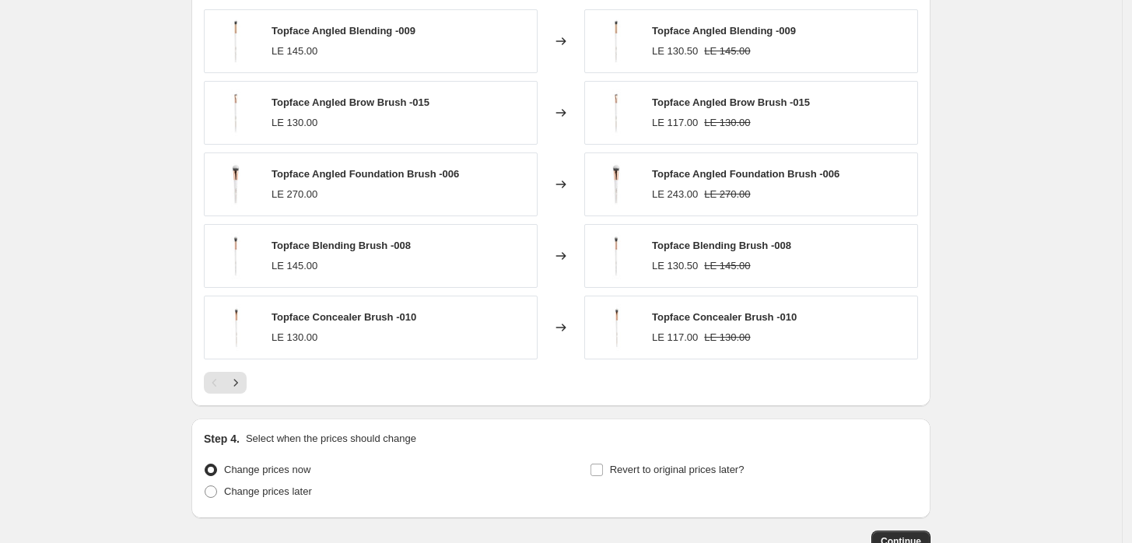
scroll to position [1187, 0]
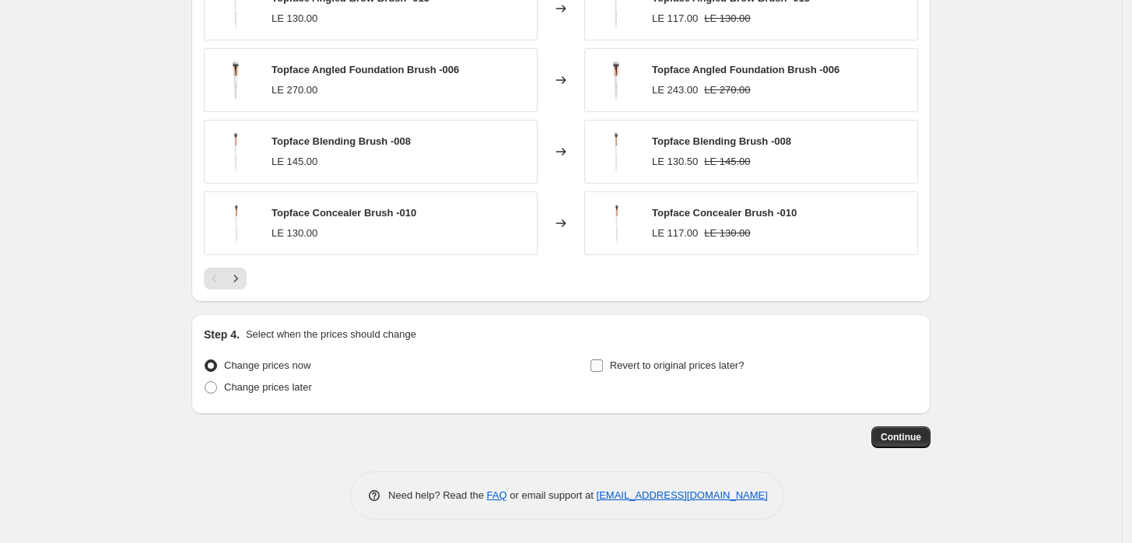
click at [632, 362] on span "Revert to original prices later?" at bounding box center [677, 365] width 135 height 12
click at [603, 362] on input "Revert to original prices later?" at bounding box center [596, 365] width 12 height 12
checkbox input "true"
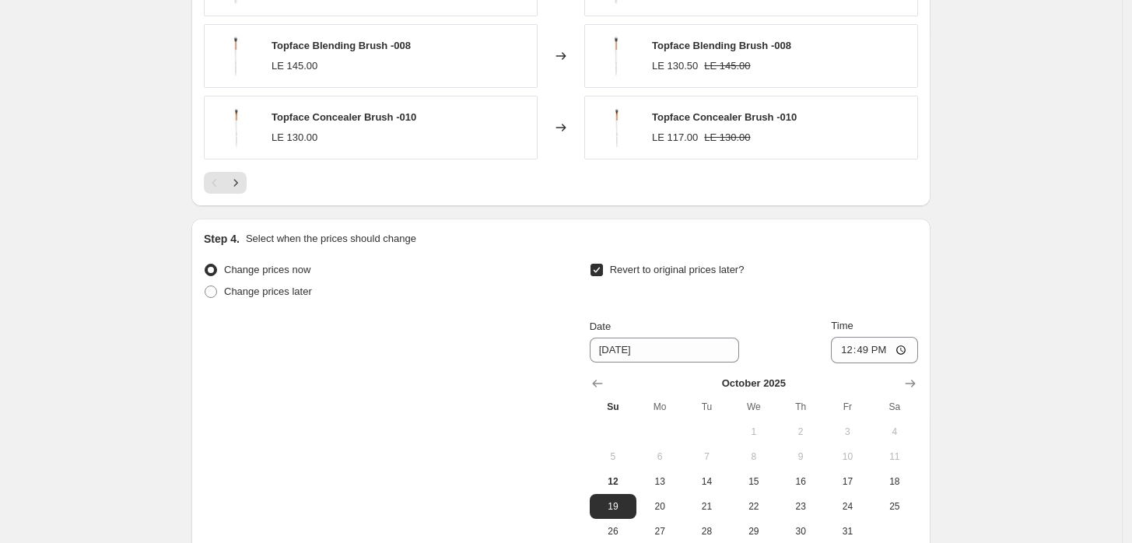
scroll to position [1417, 0]
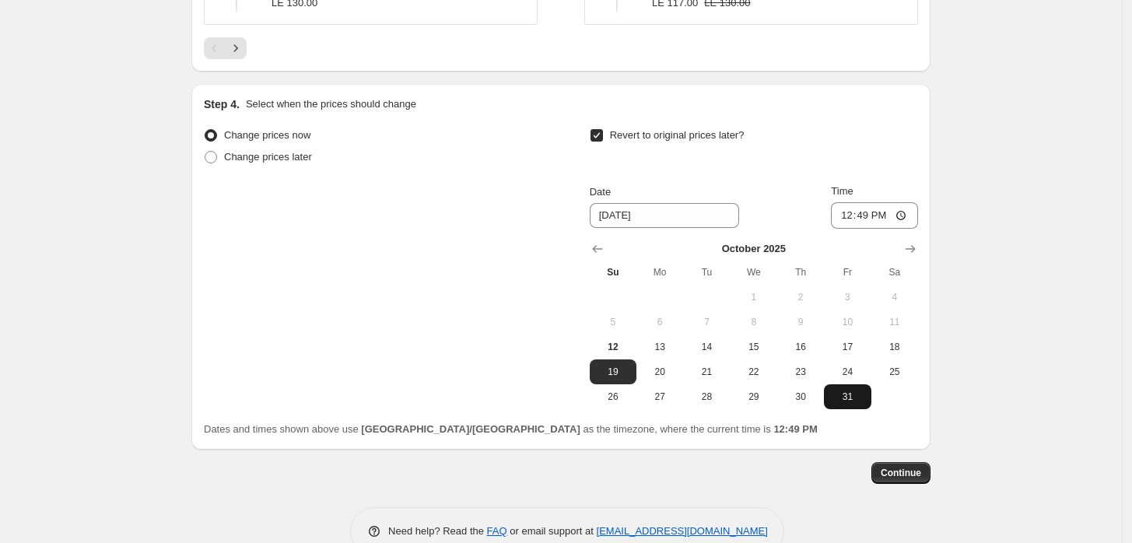
click at [859, 388] on button "31" at bounding box center [847, 396] width 47 height 25
type input "[DATE]"
click at [904, 217] on input "12:49" at bounding box center [874, 215] width 87 height 26
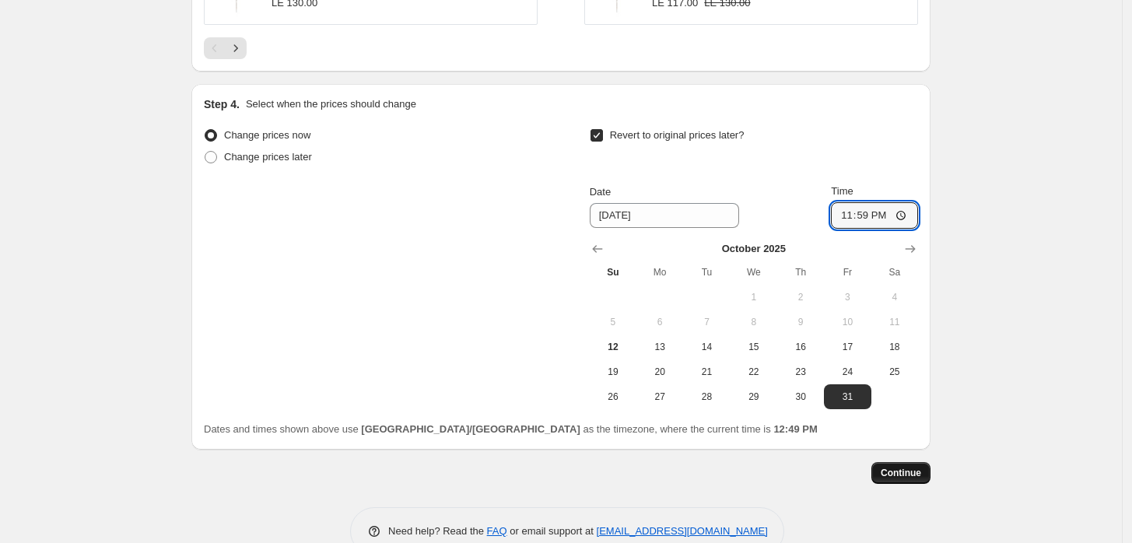
type input "23:59"
click at [906, 468] on span "Continue" at bounding box center [901, 473] width 40 height 12
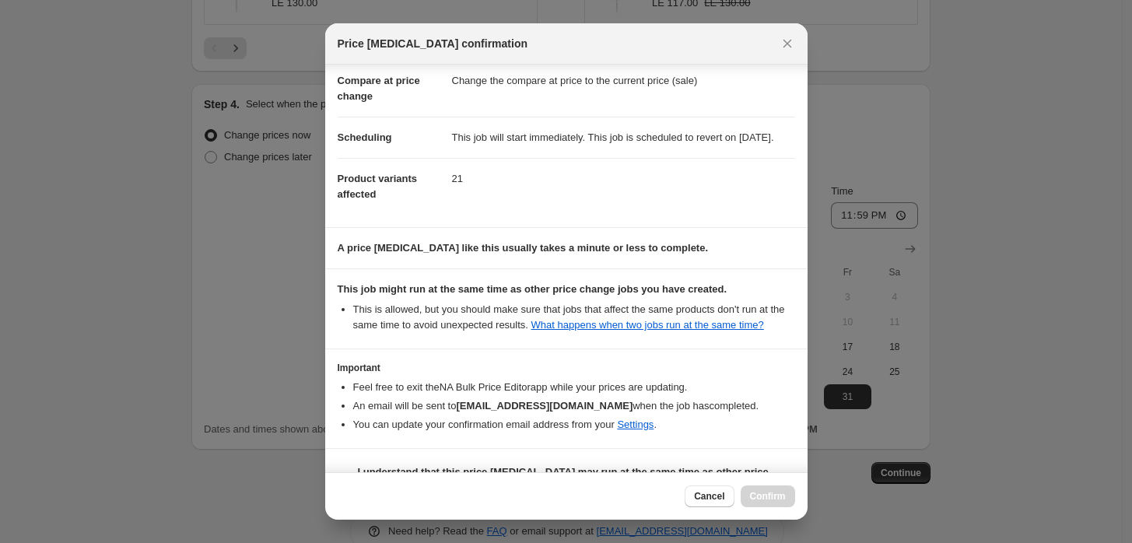
scroll to position [126, 0]
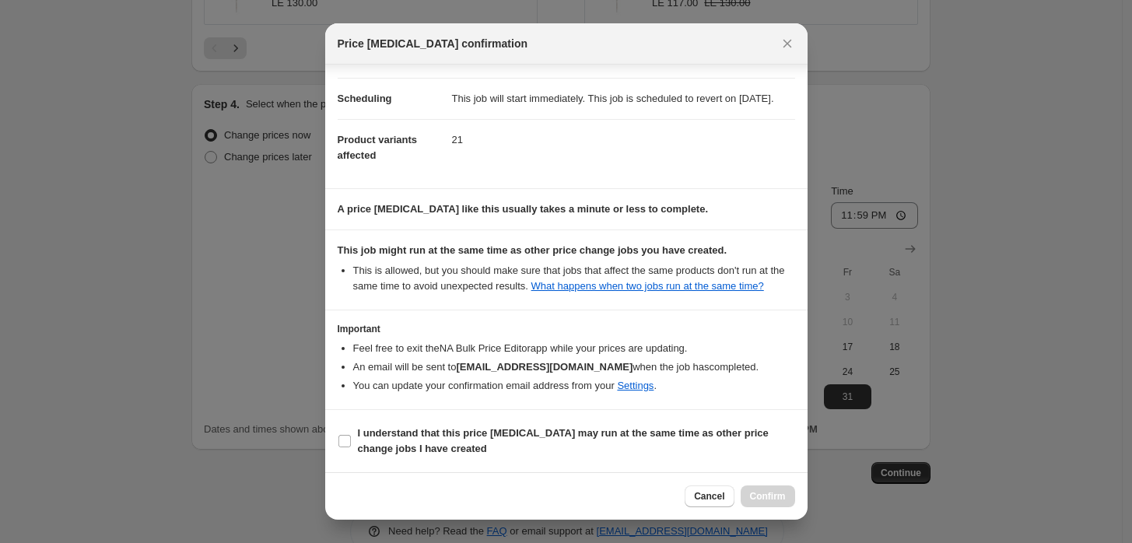
click at [367, 453] on b "I understand that this price [MEDICAL_DATA] may run at the same time as other p…" at bounding box center [563, 440] width 411 height 27
click at [351, 447] on input "I understand that this price [MEDICAL_DATA] may run at the same time as other p…" at bounding box center [344, 441] width 12 height 12
checkbox input "true"
click at [758, 489] on button "Confirm" at bounding box center [768, 496] width 54 height 22
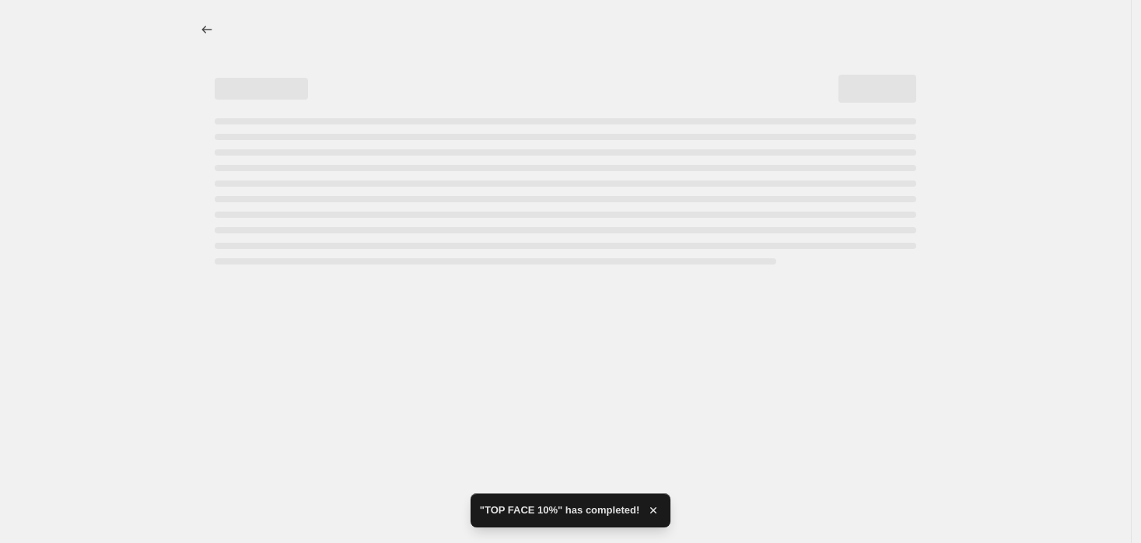
select select "percentage"
select select "collection"
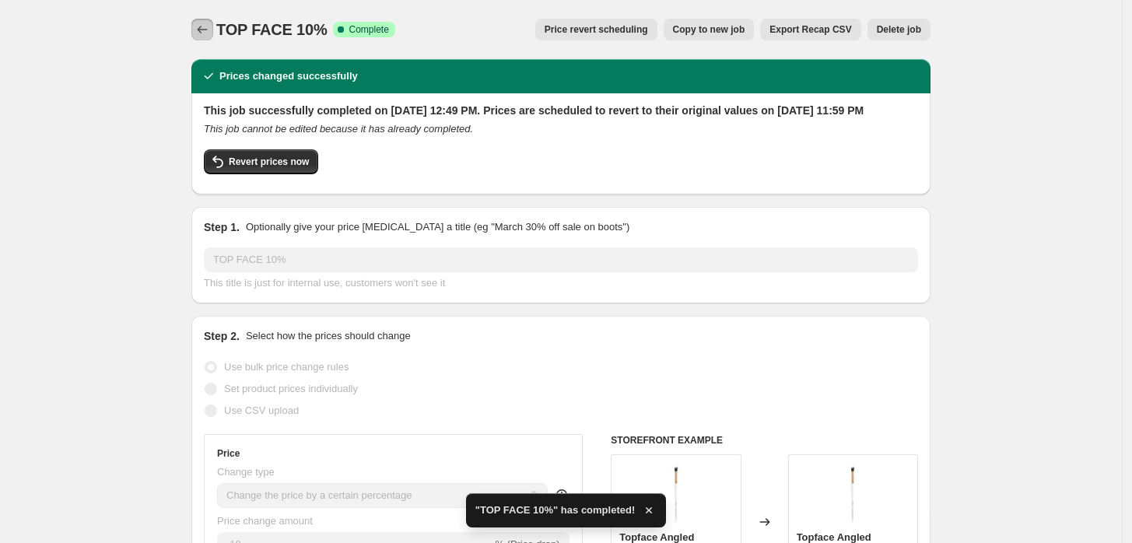
click at [197, 39] on button "Price change jobs" at bounding box center [202, 30] width 22 height 22
